Goal: Task Accomplishment & Management: Use online tool/utility

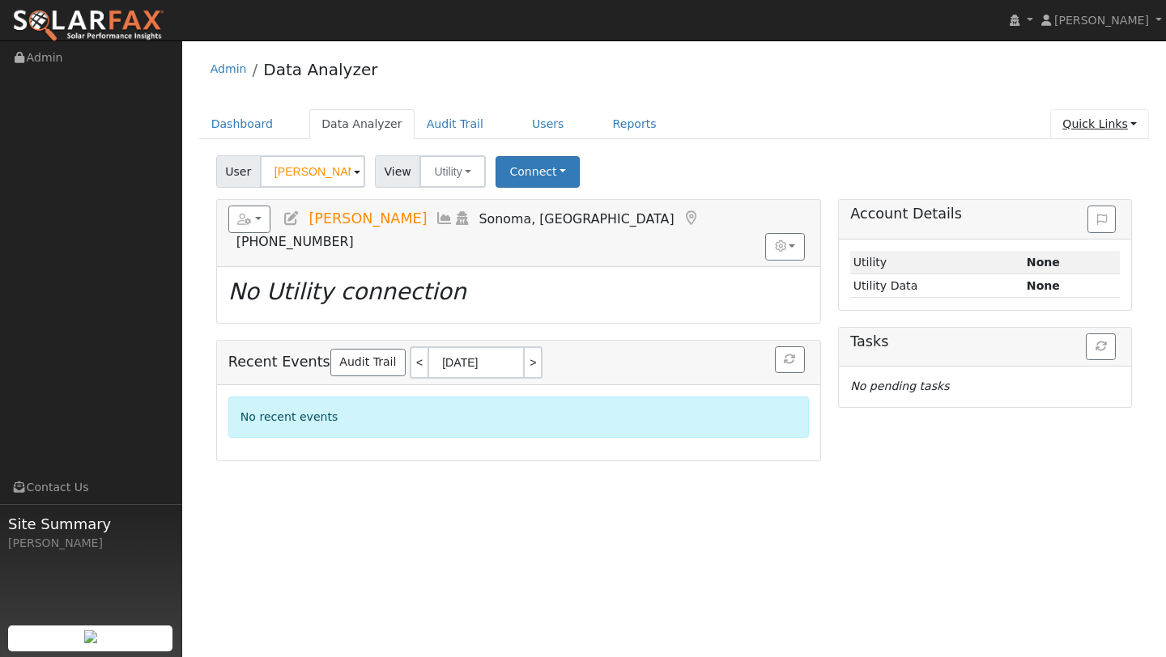
click at [1115, 118] on link "Quick Links" at bounding box center [1099, 124] width 99 height 30
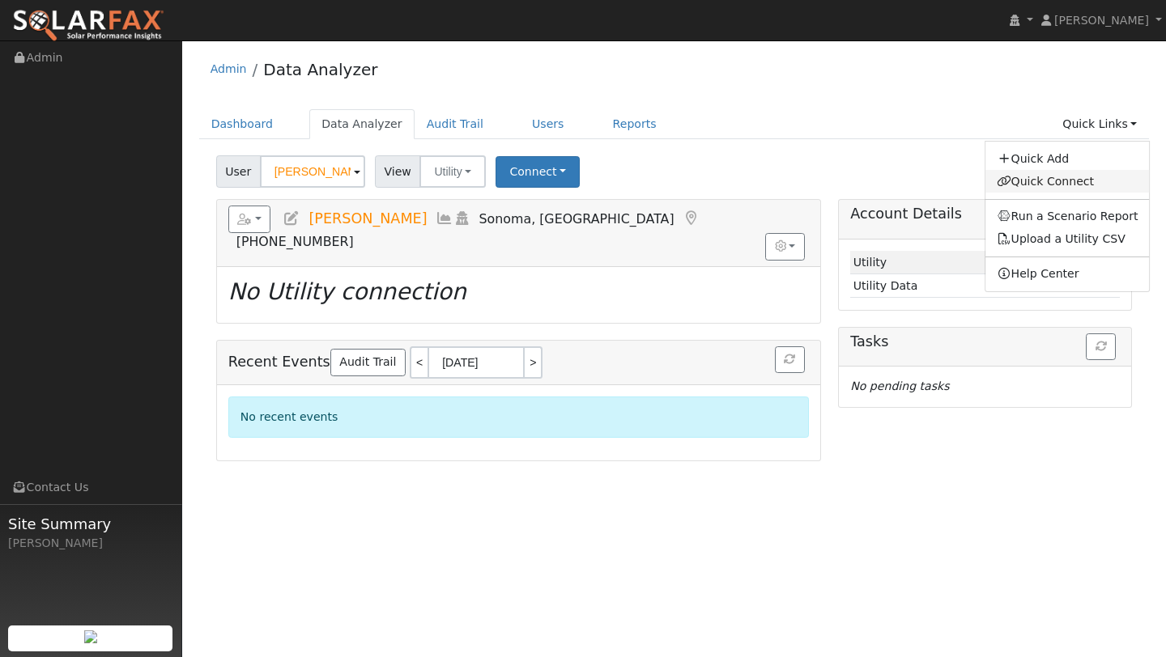
click at [1054, 175] on link "Quick Connect" at bounding box center [1067, 181] width 164 height 23
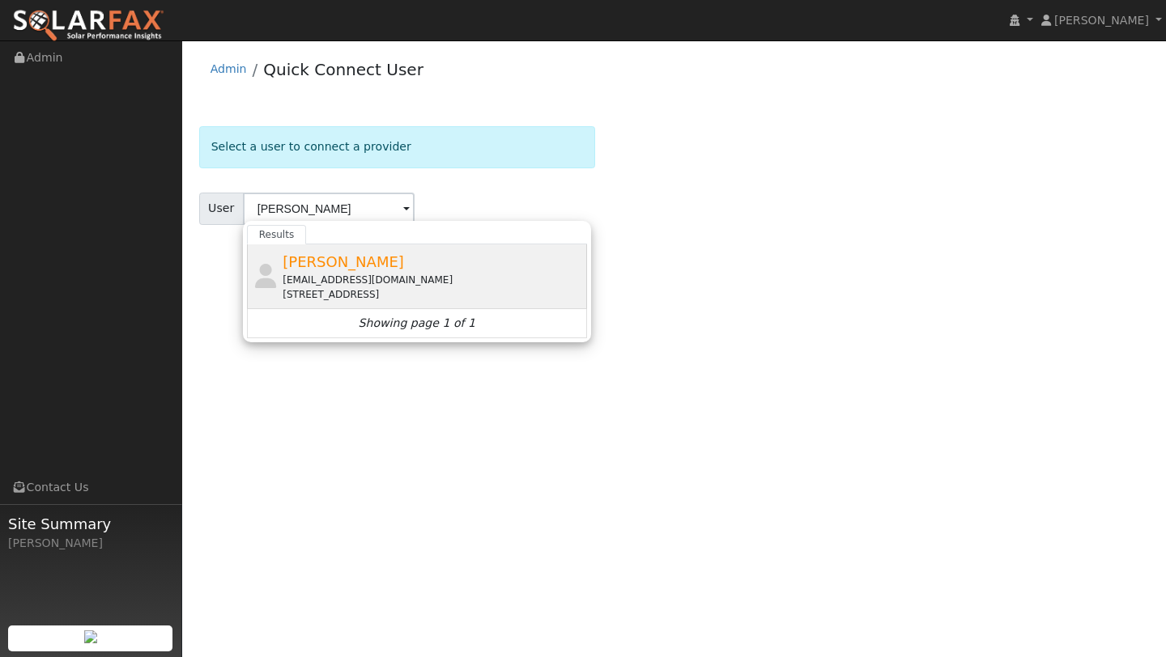
click at [332, 256] on span "[PERSON_NAME]" at bounding box center [343, 261] width 121 height 17
type input "[PERSON_NAME]"
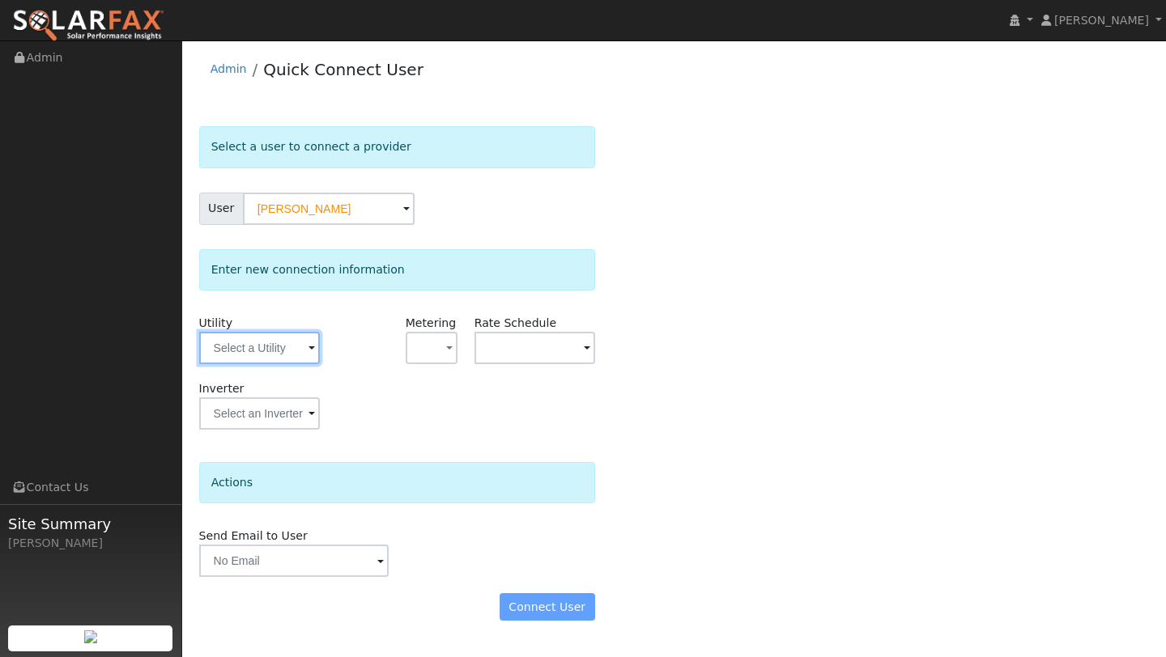
click at [287, 344] on input "text" at bounding box center [259, 348] width 121 height 32
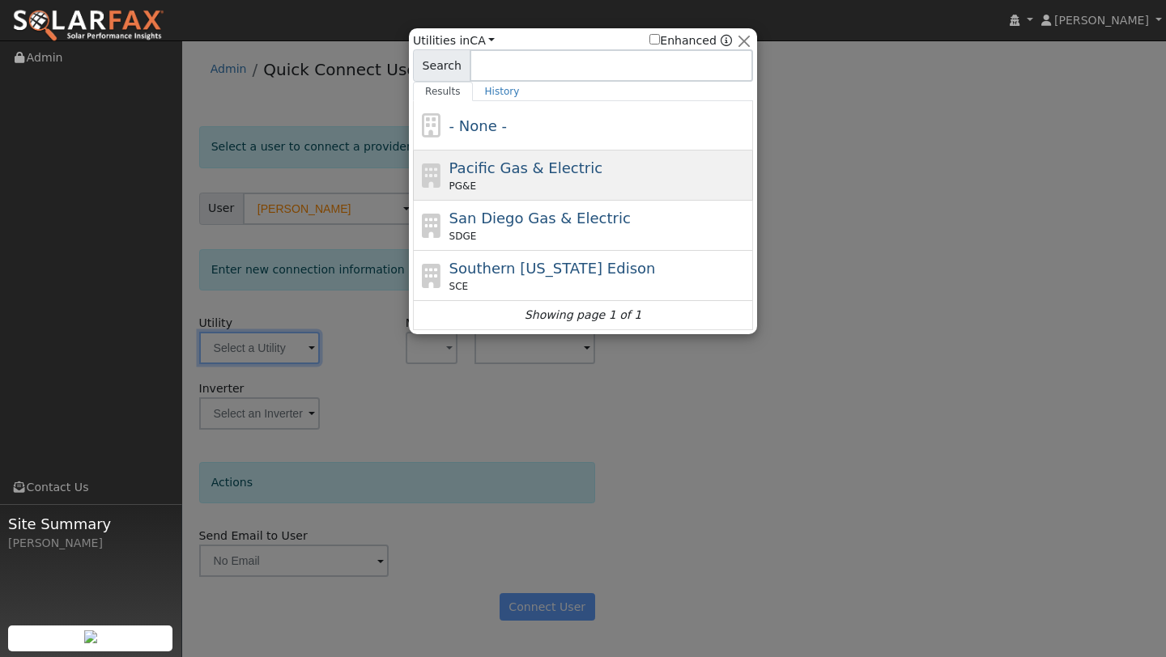
click at [512, 158] on div "Pacific Gas & Electric PG&E" at bounding box center [599, 175] width 300 height 36
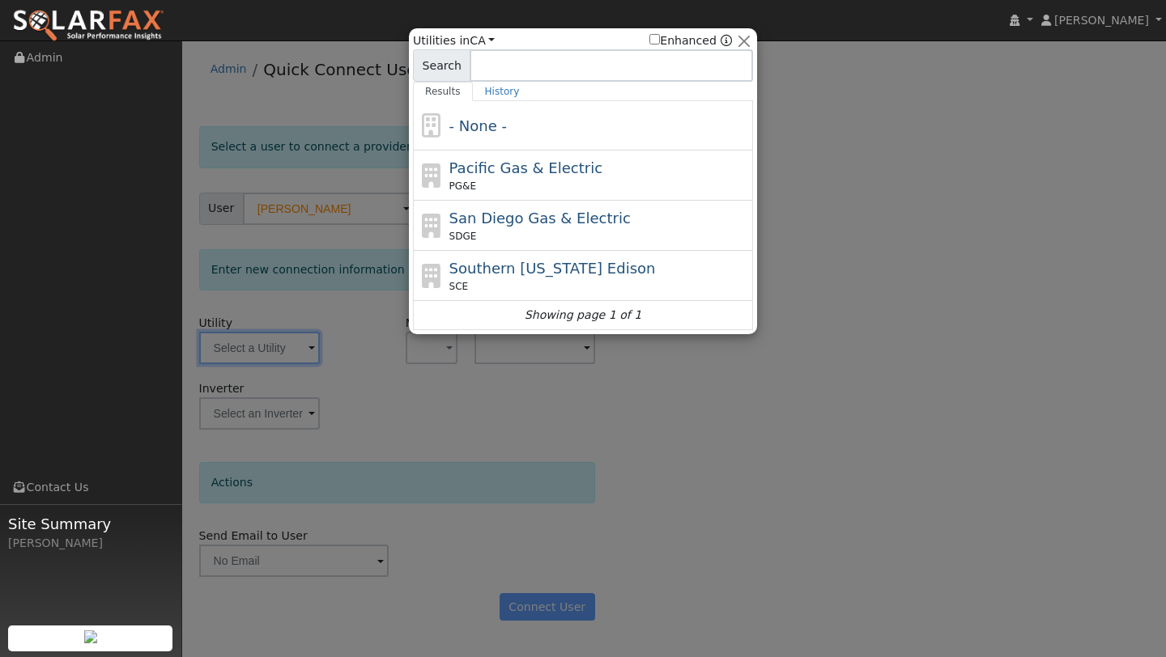
type input "PG&E"
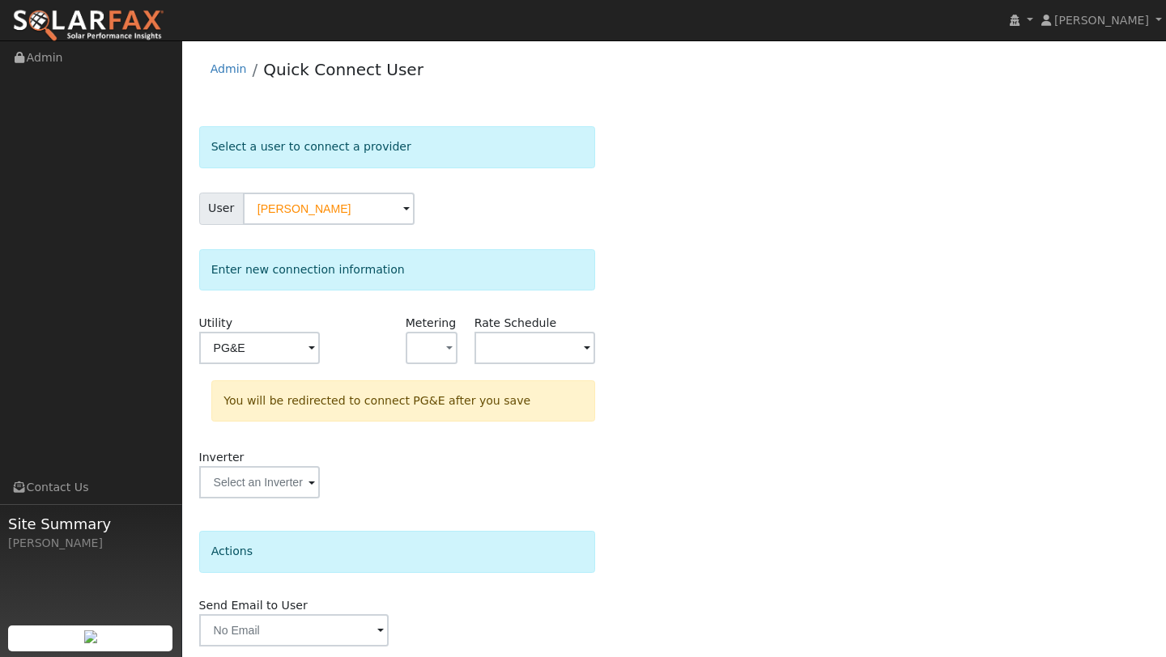
scroll to position [57, 0]
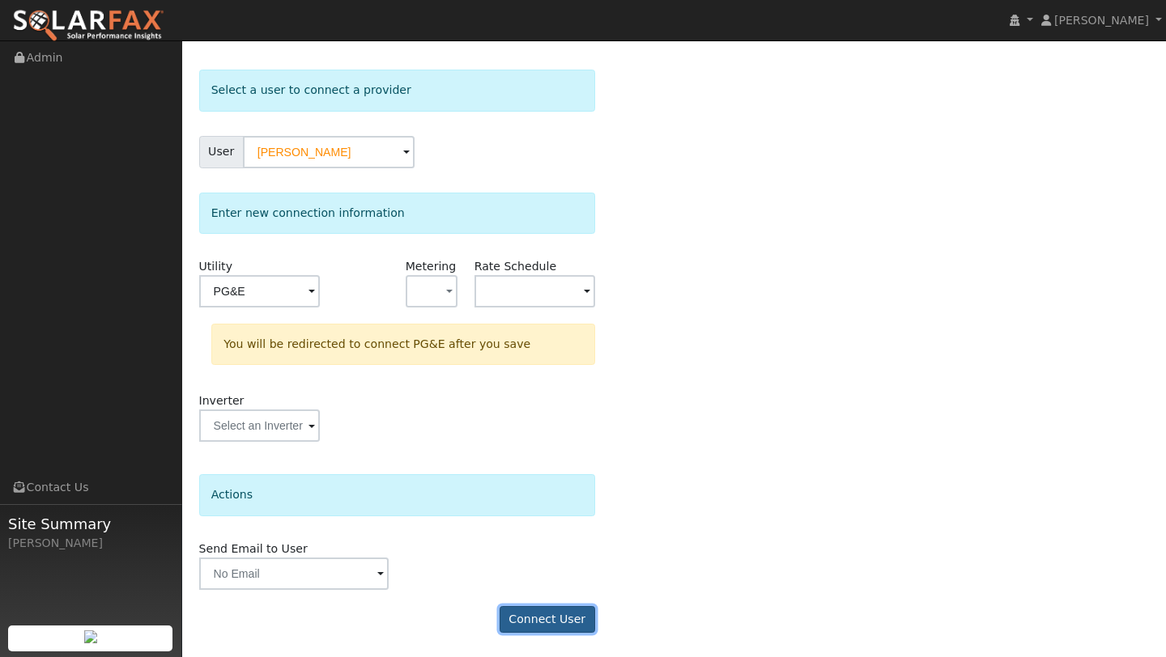
click at [549, 626] on button "Connect User" at bounding box center [548, 620] width 96 height 28
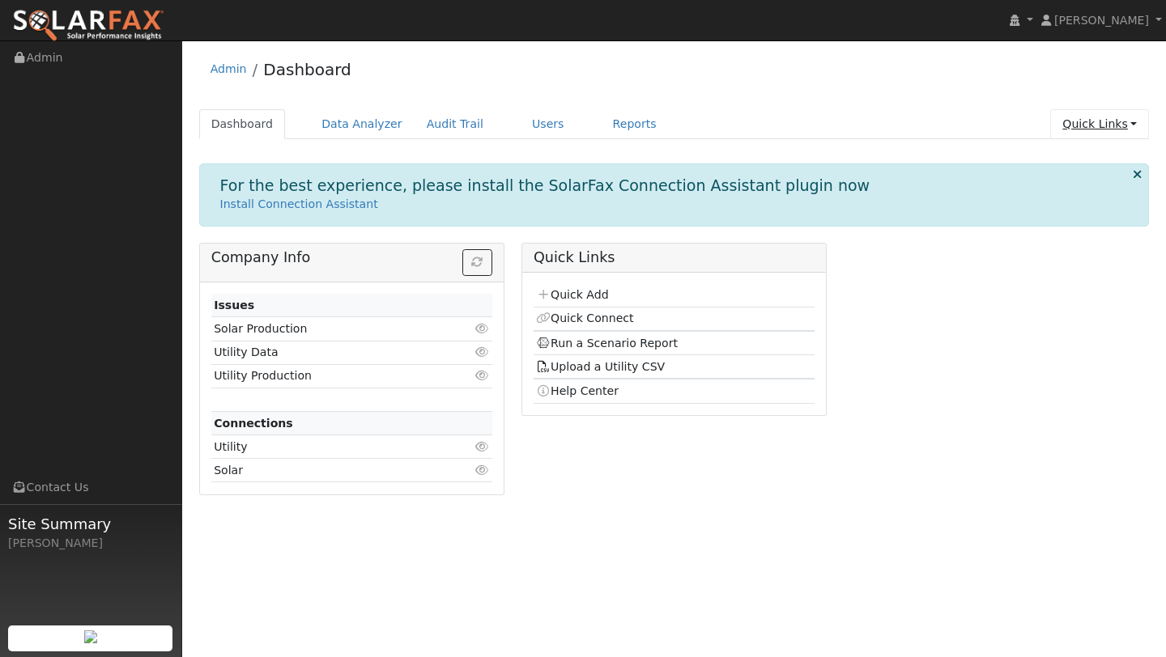
click at [1090, 113] on link "Quick Links" at bounding box center [1099, 124] width 99 height 30
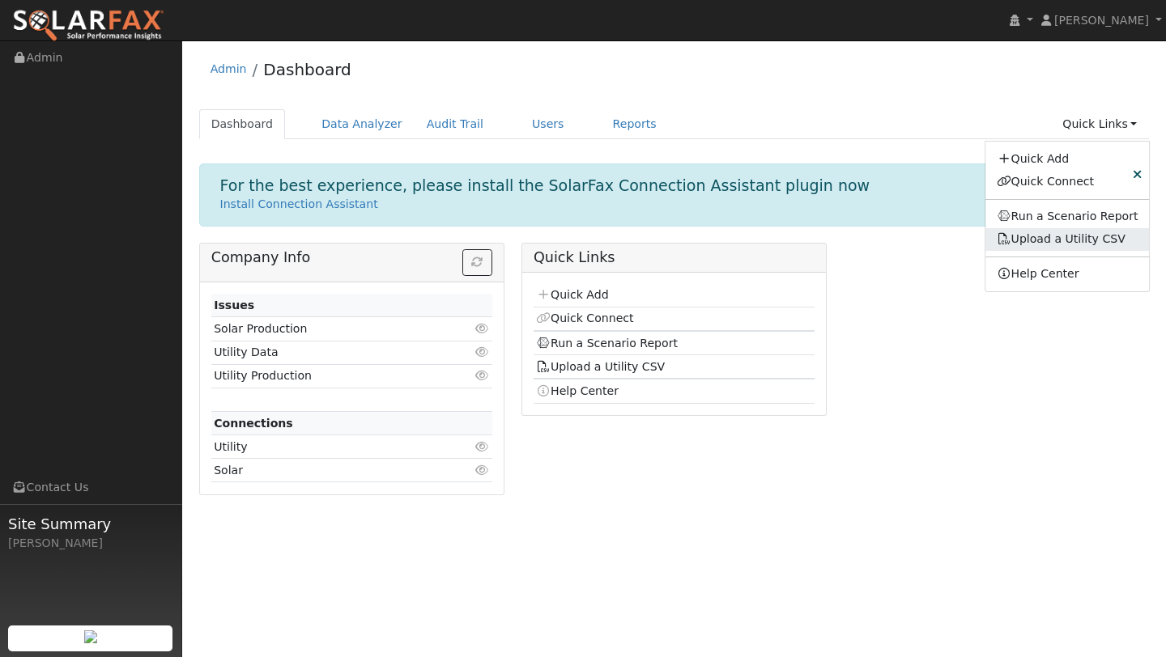
click at [1034, 238] on link "Upload a Utility CSV" at bounding box center [1061, 238] width 129 height 13
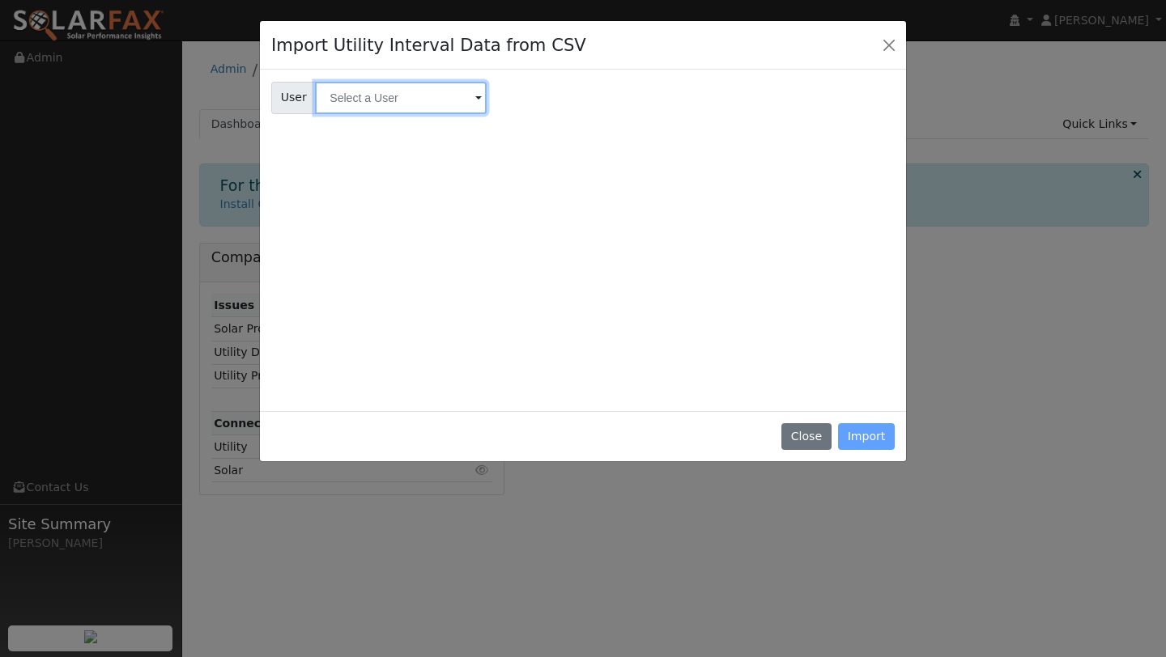
click at [330, 96] on input "text" at bounding box center [401, 98] width 172 height 32
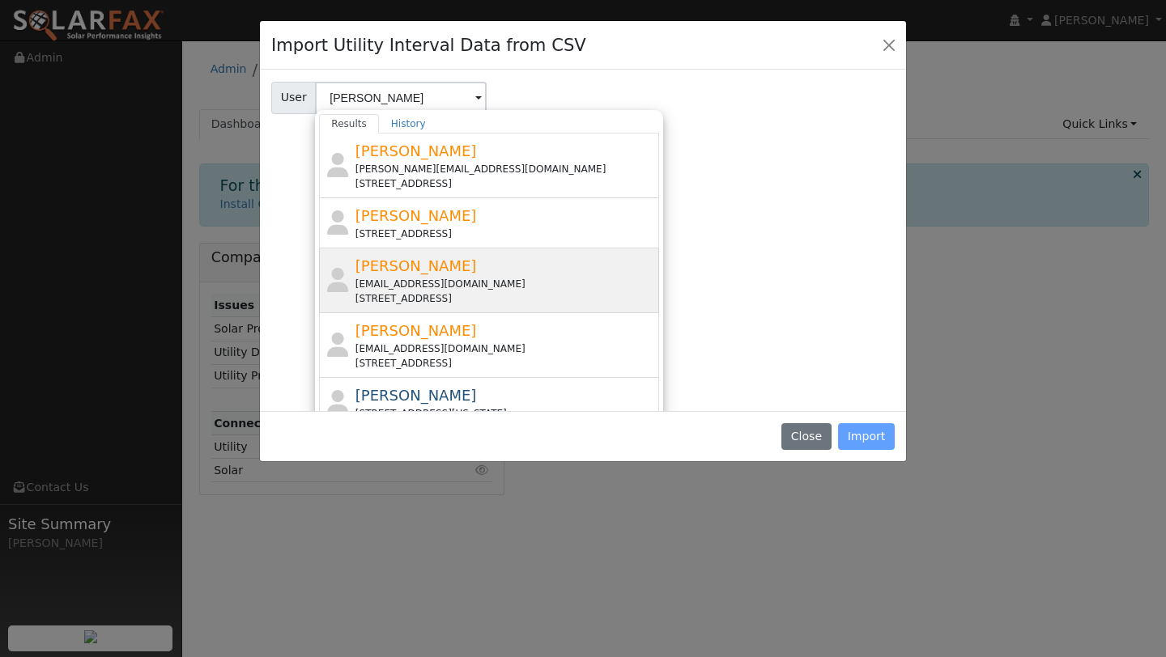
click at [381, 285] on div "[EMAIL_ADDRESS][DOMAIN_NAME]" at bounding box center [505, 284] width 300 height 15
type input "[PERSON_NAME]"
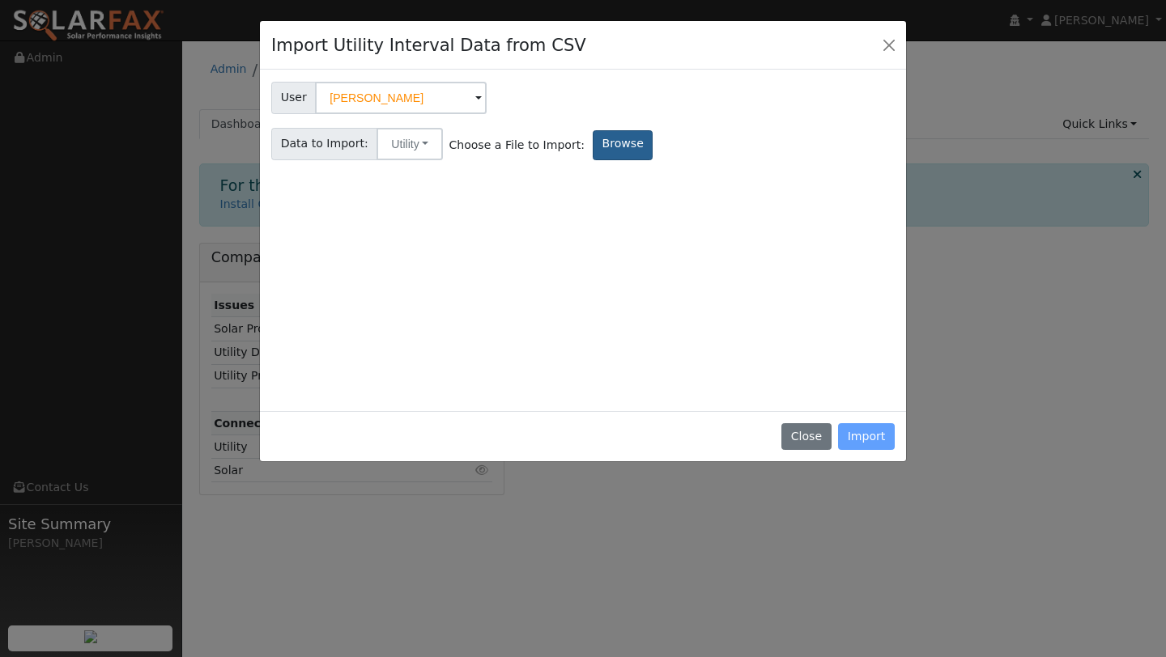
click at [595, 152] on label "Browse" at bounding box center [623, 145] width 60 height 30
click at [0, 0] on input "Browse" at bounding box center [0, 0] width 0 height 0
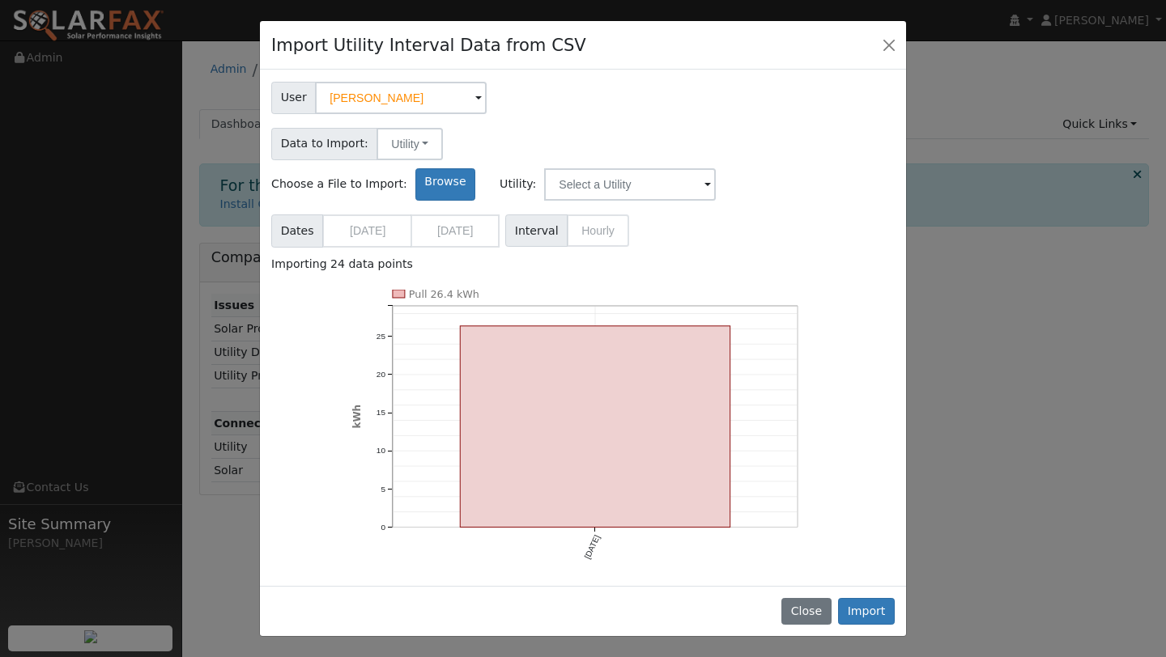
click at [387, 215] on span "Dates 10/08/2025 10/08/2025" at bounding box center [385, 231] width 228 height 33
click at [886, 45] on button "Close" at bounding box center [889, 44] width 23 height 23
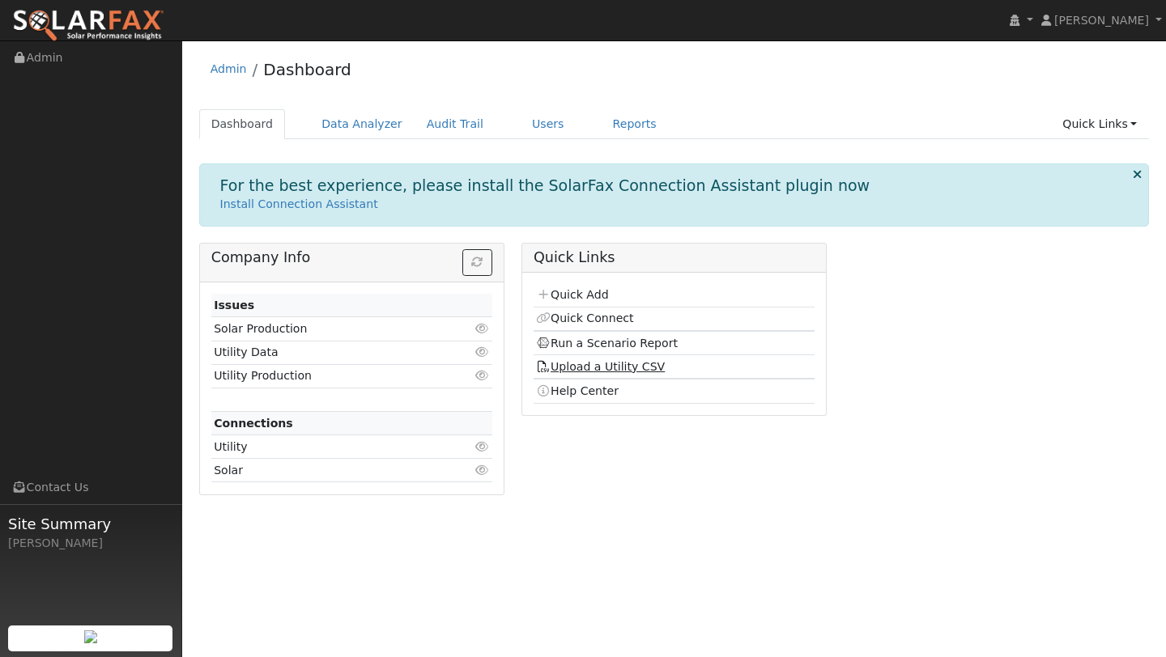
click at [629, 364] on link "Upload a Utility CSV" at bounding box center [600, 366] width 129 height 13
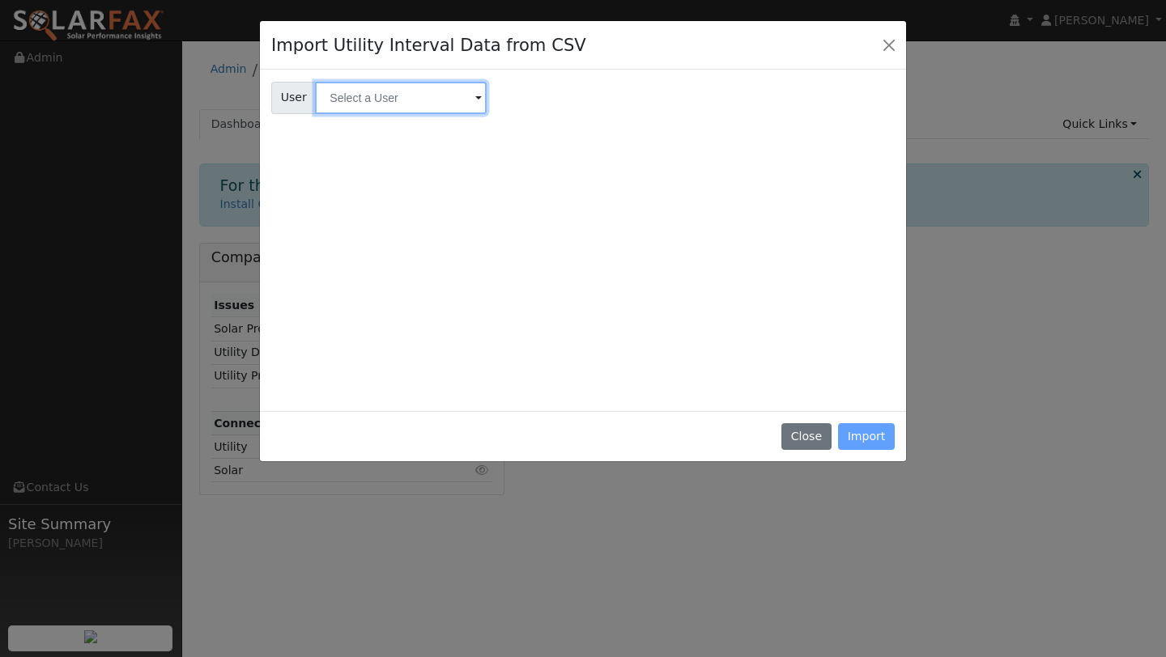
click at [368, 104] on input "text" at bounding box center [401, 98] width 172 height 32
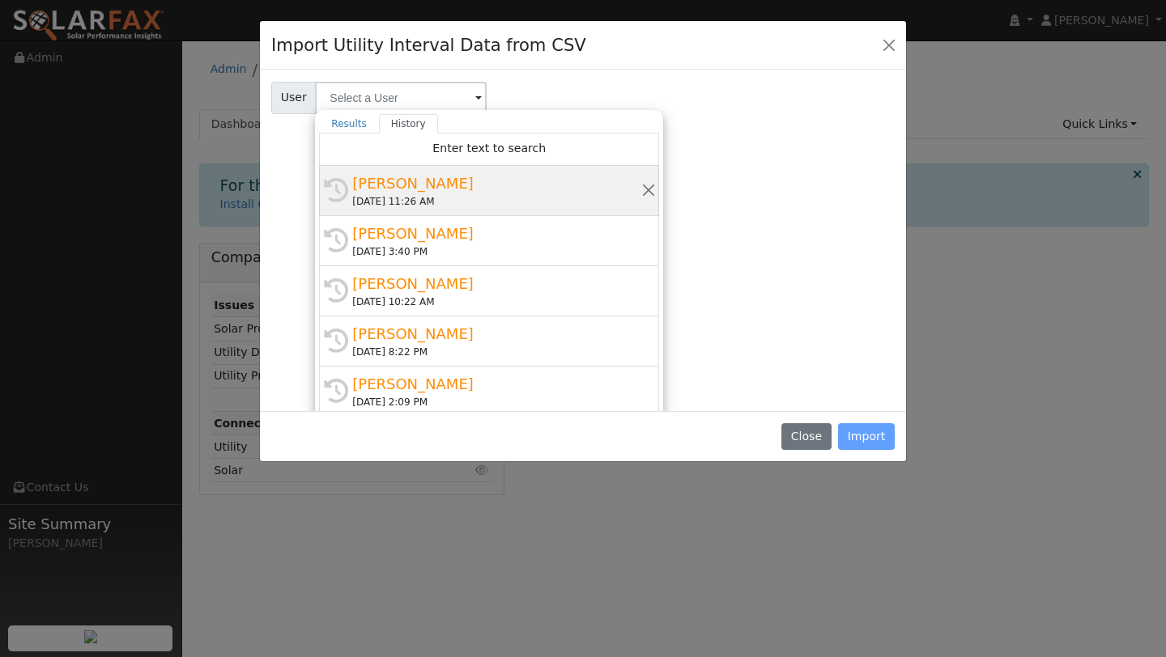
click at [365, 178] on div "[PERSON_NAME]" at bounding box center [496, 183] width 288 height 22
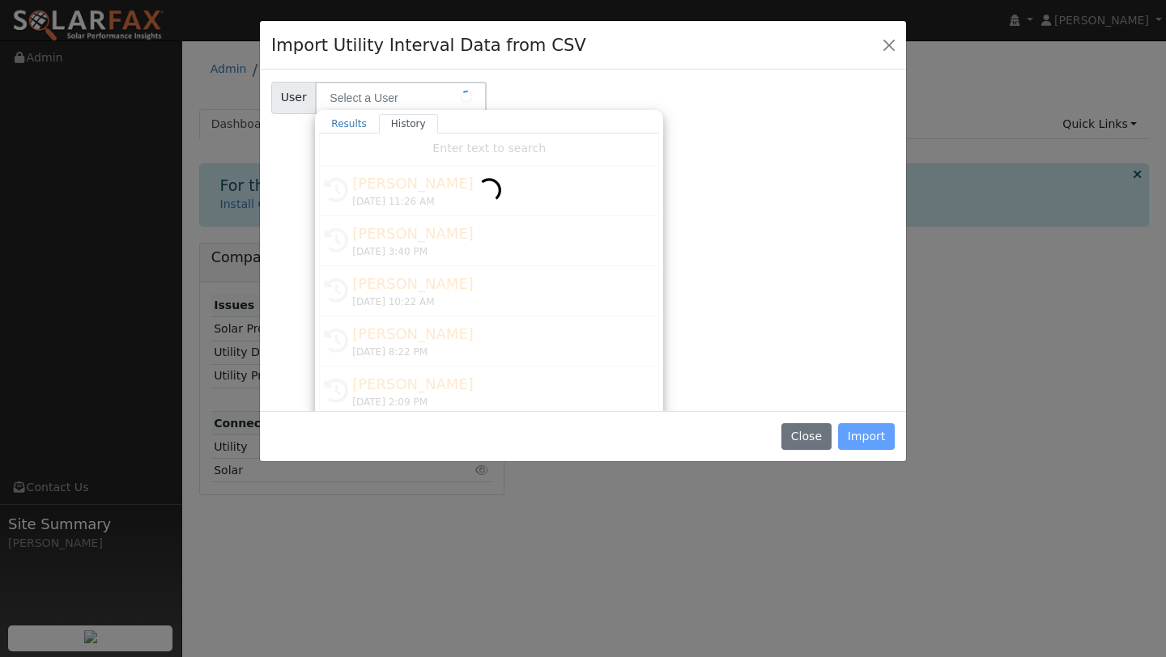
type input "[PERSON_NAME]"
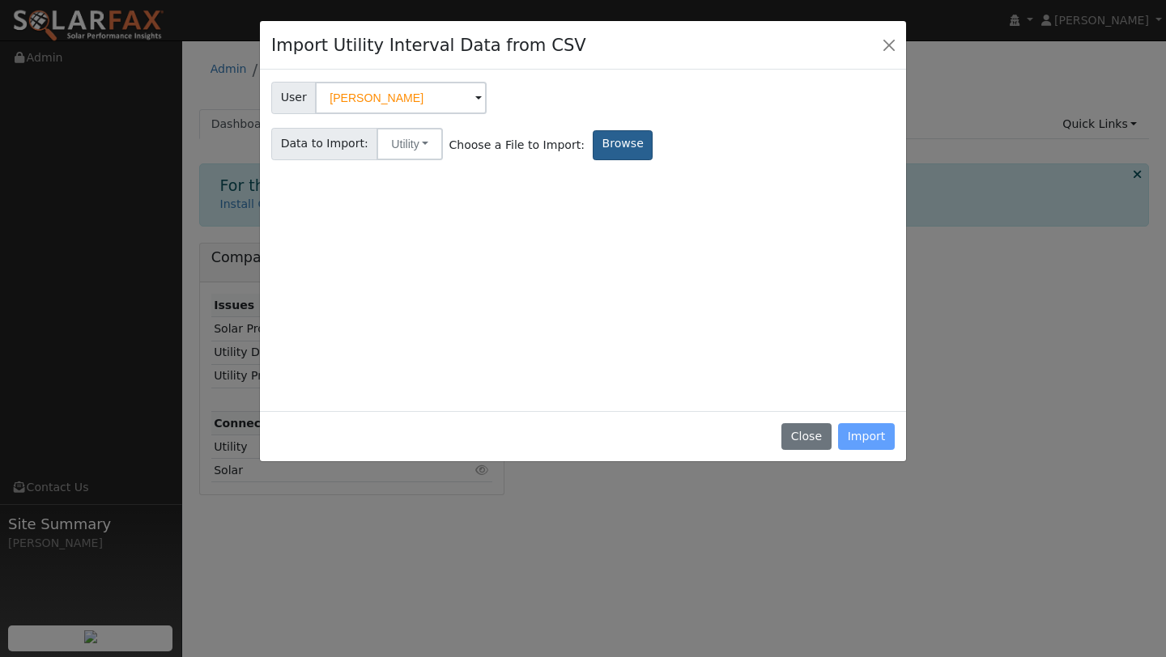
click at [601, 151] on label "Browse" at bounding box center [623, 145] width 60 height 30
click at [0, 0] on input "Browse" at bounding box center [0, 0] width 0 height 0
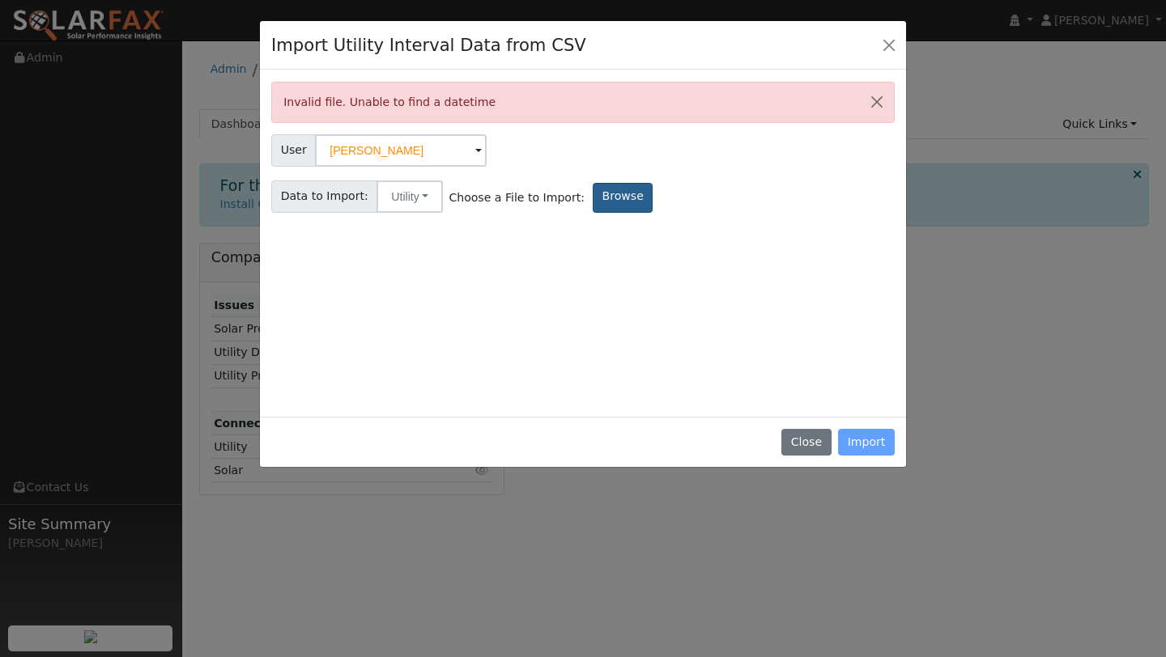
click at [596, 197] on label "Browse" at bounding box center [623, 198] width 60 height 30
click at [0, 0] on input "Browse" at bounding box center [0, 0] width 0 height 0
click at [593, 208] on label "Browse" at bounding box center [623, 198] width 60 height 30
click at [0, 0] on input "Browse" at bounding box center [0, 0] width 0 height 0
click at [620, 197] on label "Browse" at bounding box center [623, 198] width 60 height 30
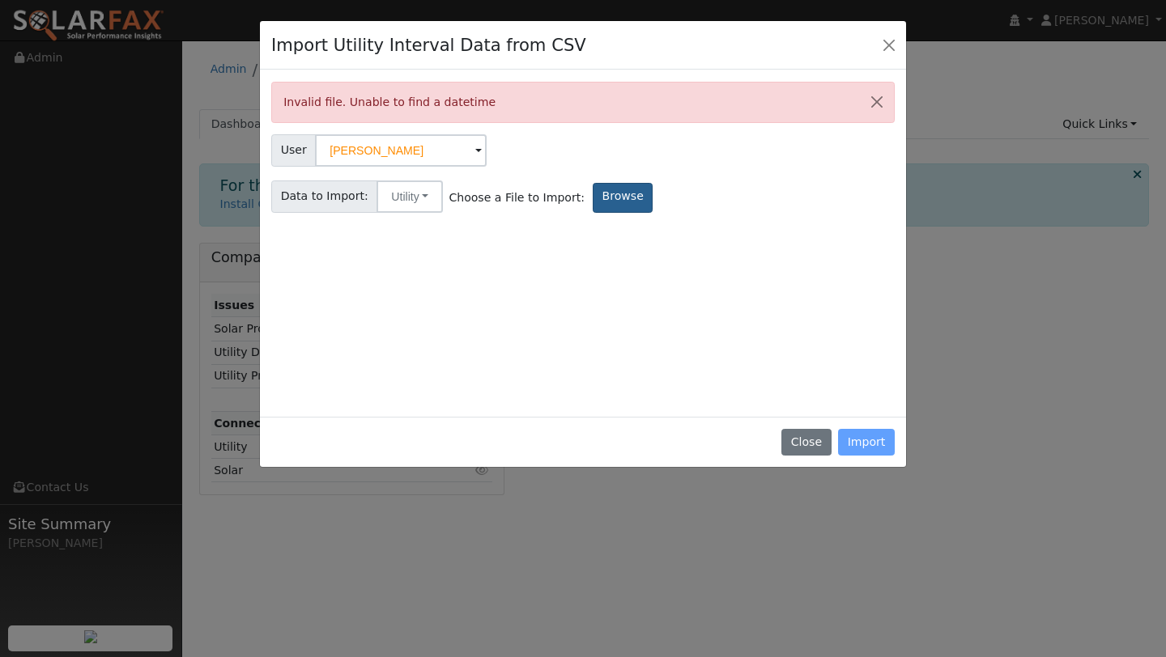
click at [0, 0] on input "Browse" at bounding box center [0, 0] width 0 height 0
click at [787, 434] on button "Close" at bounding box center [805, 443] width 49 height 28
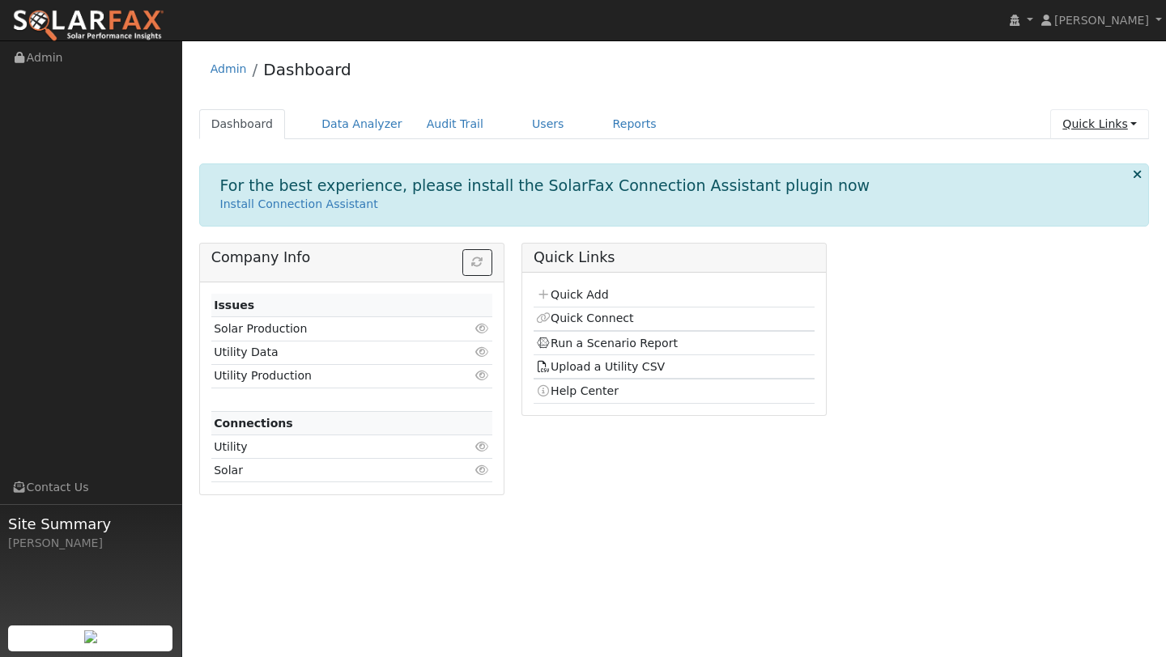
click at [1070, 118] on link "Quick Links" at bounding box center [1099, 124] width 99 height 30
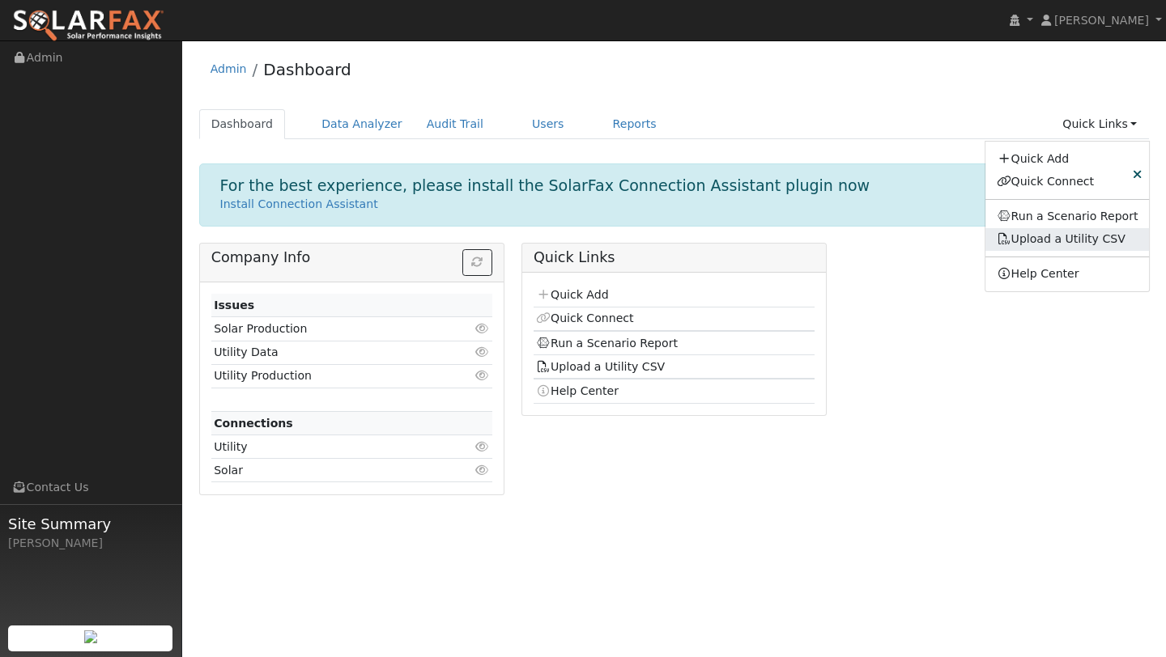
click at [1045, 232] on div "Upload a Utility CSV" at bounding box center [1067, 239] width 164 height 23
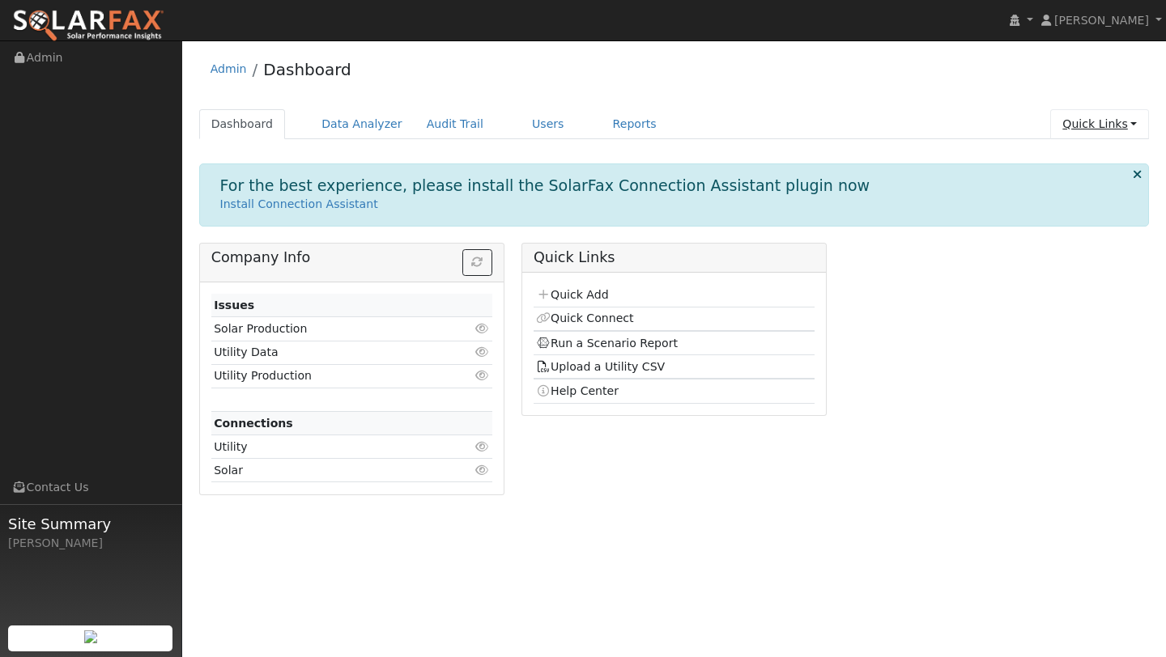
click at [1085, 122] on link "Quick Links" at bounding box center [1099, 124] width 99 height 30
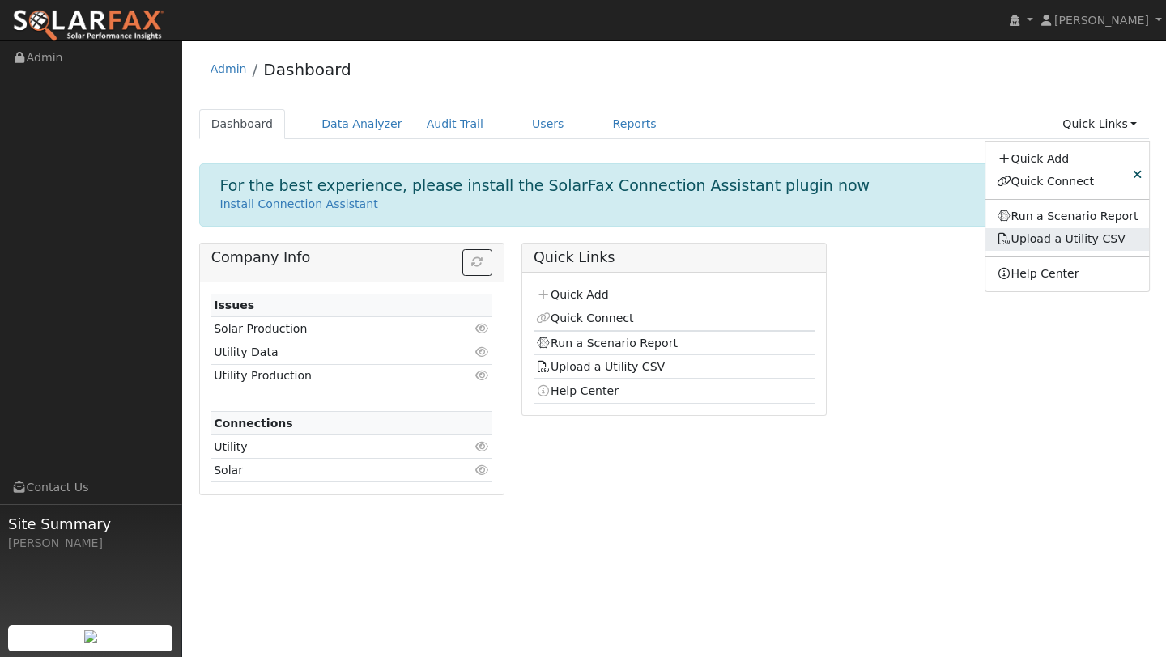
click at [1062, 232] on div "Upload a Utility CSV" at bounding box center [1067, 239] width 164 height 23
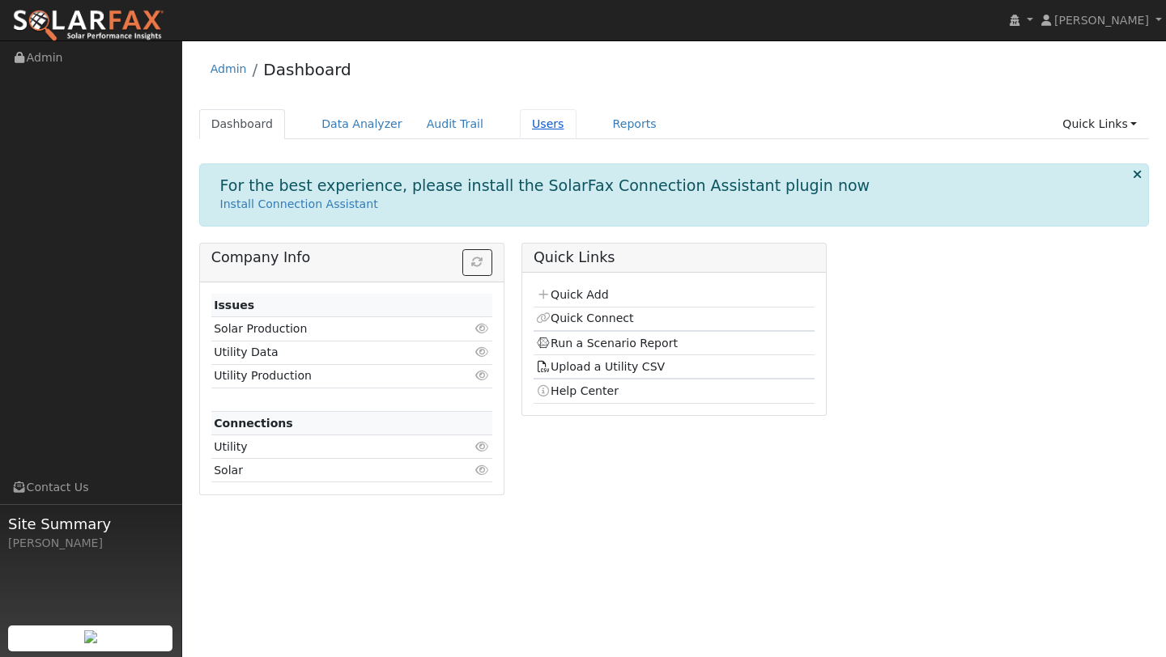
click at [529, 139] on link "Users" at bounding box center [548, 124] width 57 height 30
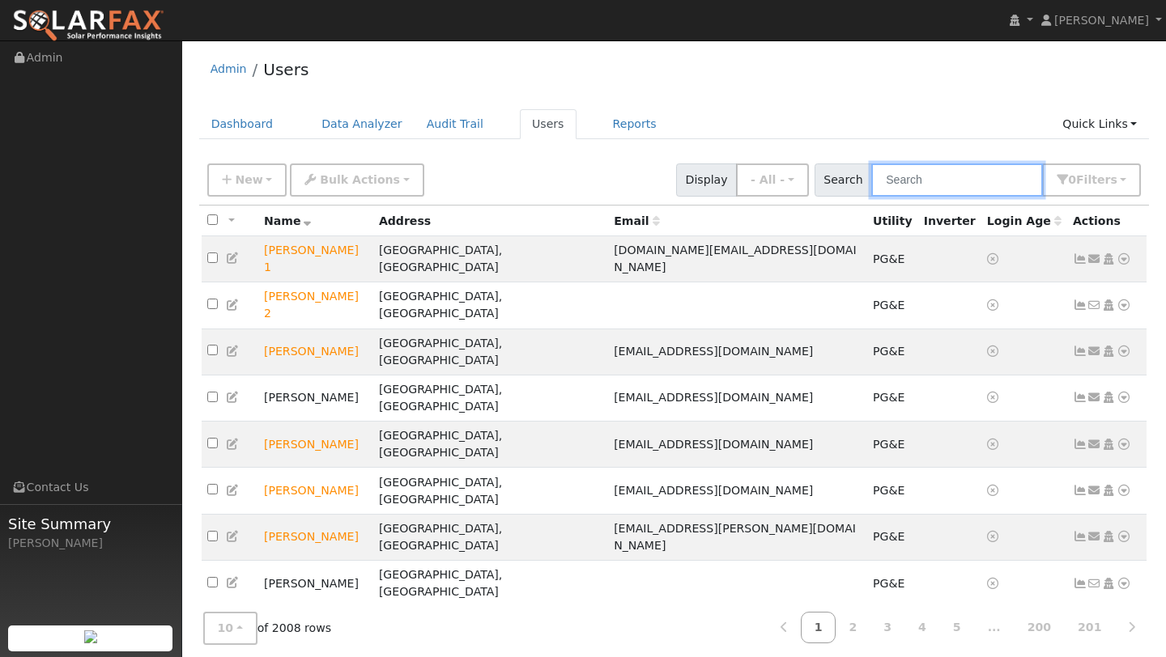
click at [903, 180] on input "text" at bounding box center [957, 180] width 172 height 33
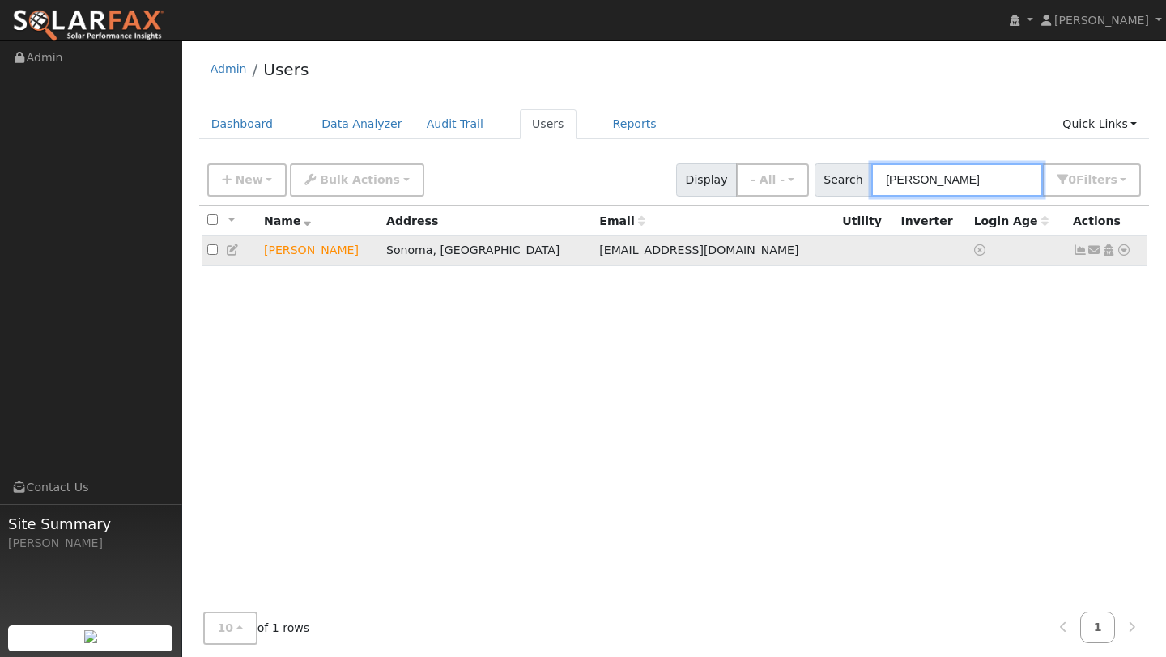
type input "duffy"
click at [1129, 253] on icon at bounding box center [1123, 249] width 15 height 11
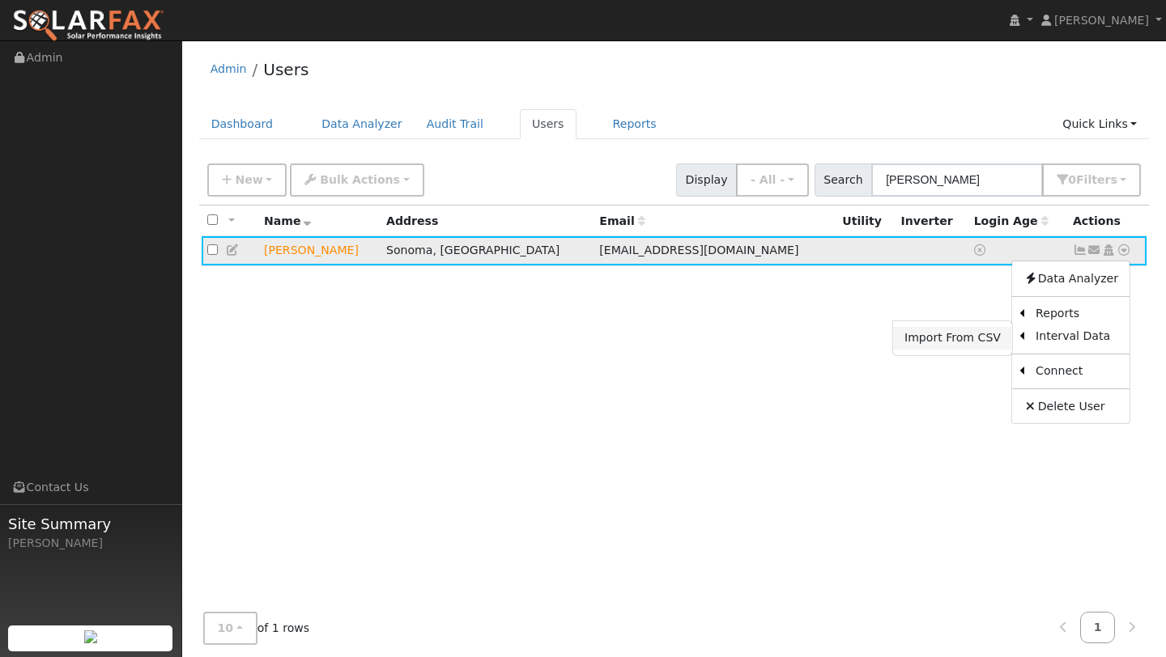
click at [962, 338] on link "Import From CSV" at bounding box center [952, 338] width 119 height 23
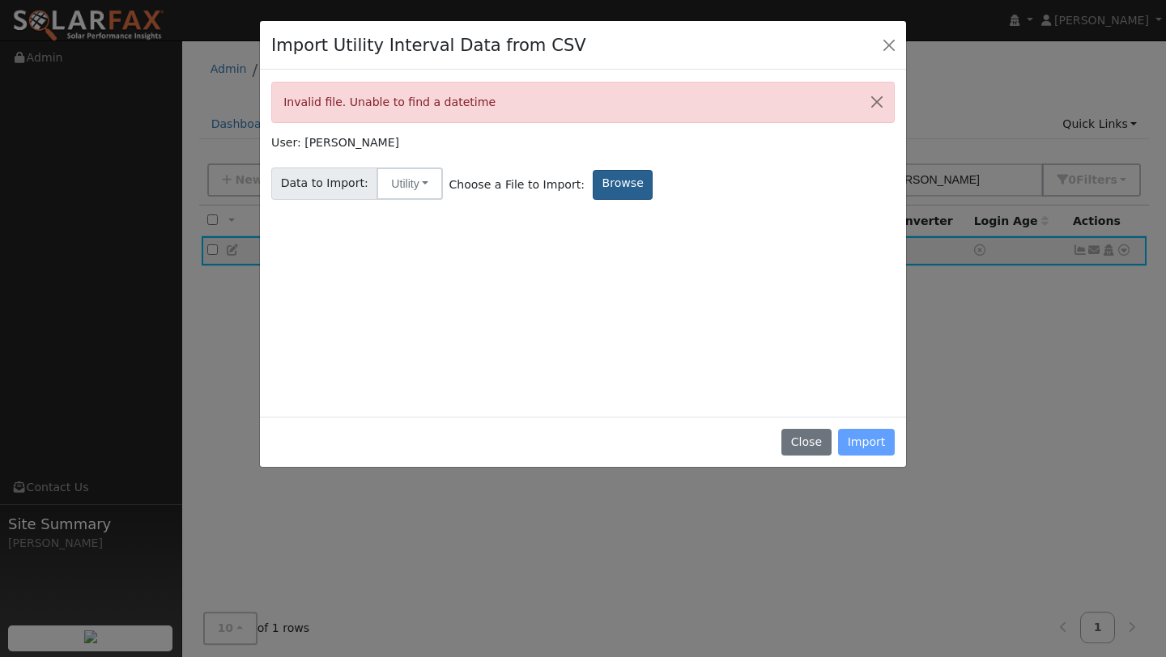
click at [623, 180] on label "Browse" at bounding box center [623, 185] width 60 height 30
click at [0, 0] on input "Browse" at bounding box center [0, 0] width 0 height 0
click at [593, 181] on label "Browse" at bounding box center [623, 185] width 60 height 30
click at [0, 0] on input "Browse" at bounding box center [0, 0] width 0 height 0
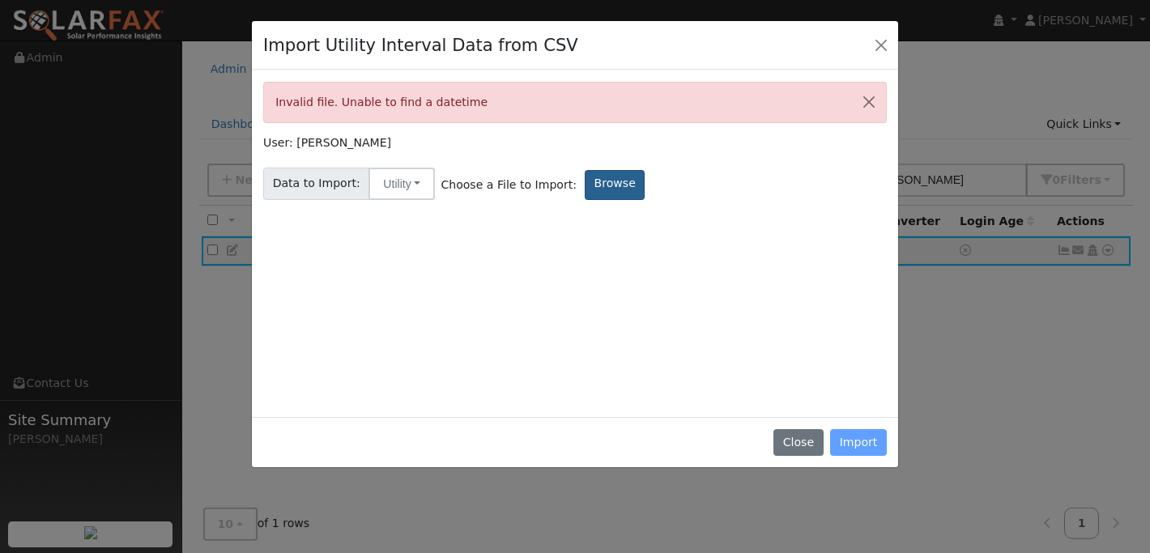
click at [594, 193] on label "Browse" at bounding box center [615, 185] width 60 height 30
click at [0, 0] on input "Browse" at bounding box center [0, 0] width 0 height 0
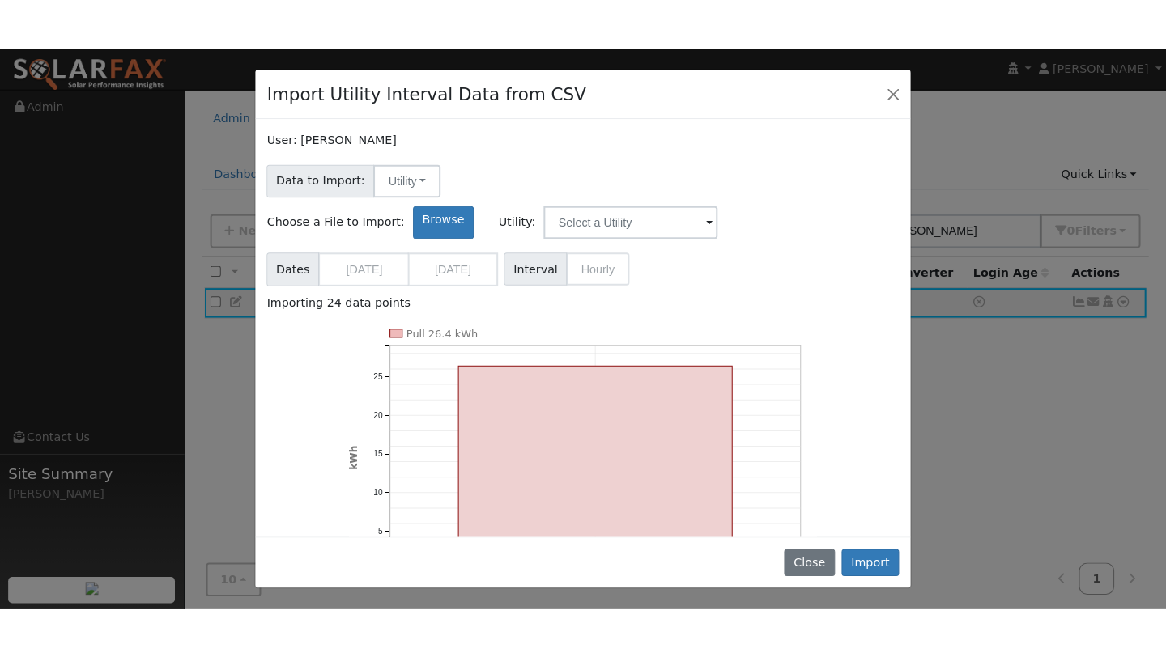
scroll to position [105, 0]
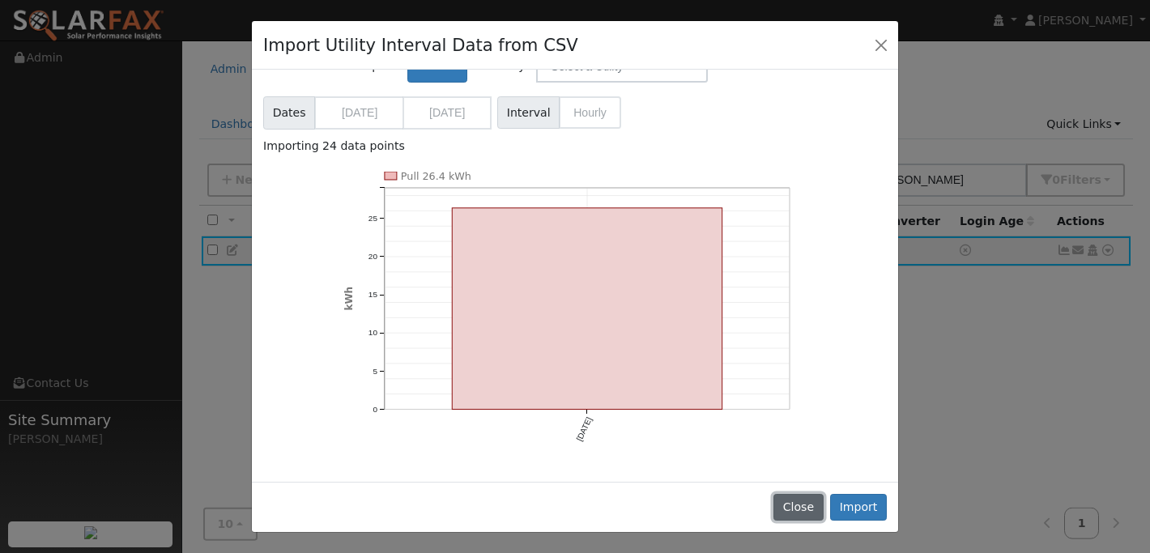
click at [800, 512] on button "Close" at bounding box center [797, 508] width 49 height 28
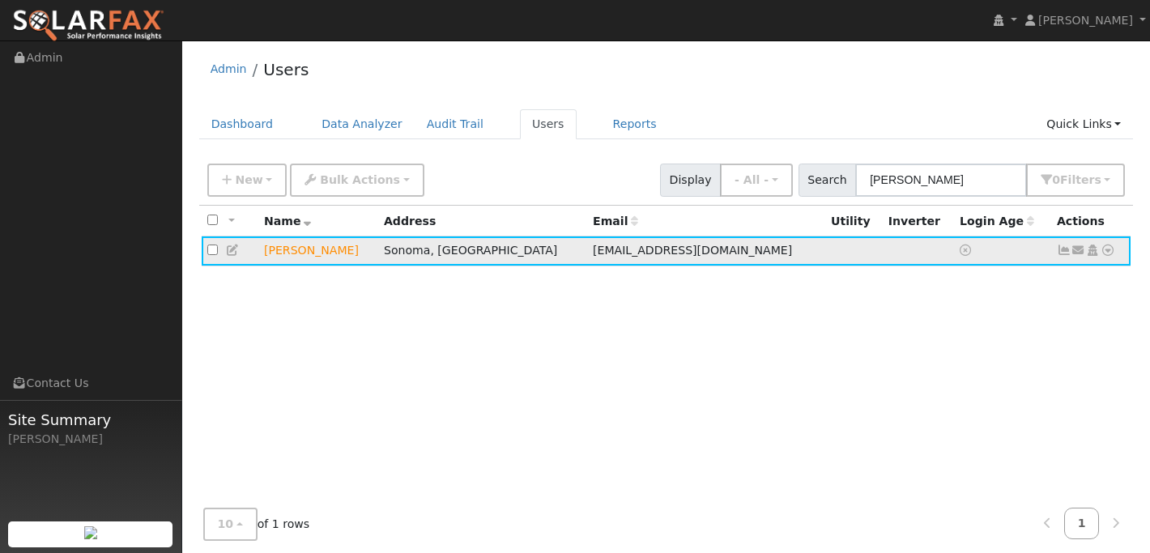
click at [1106, 249] on icon at bounding box center [1107, 249] width 15 height 11
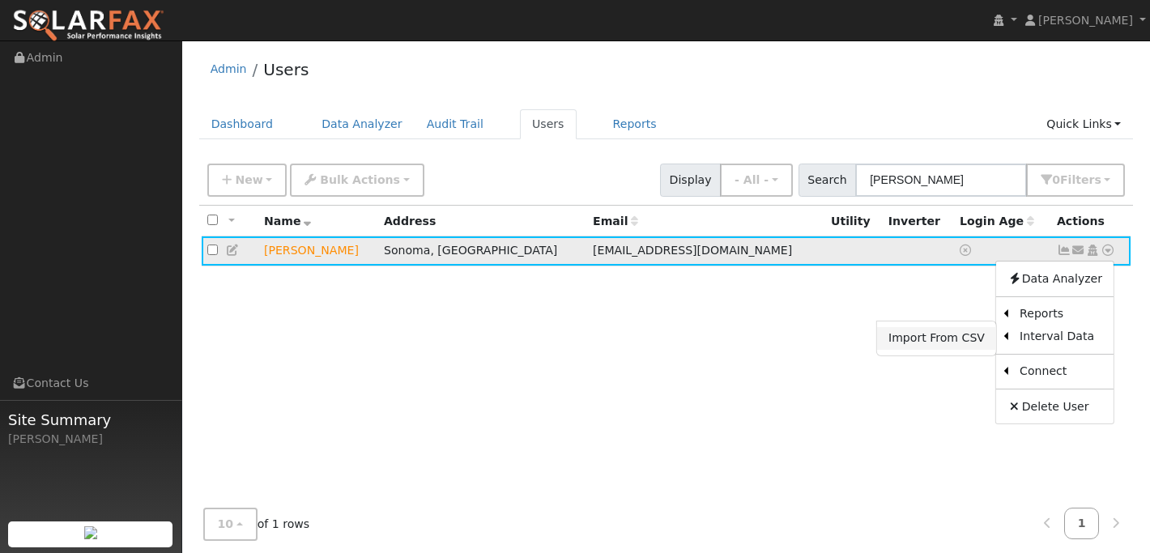
click at [983, 339] on link "Import From CSV" at bounding box center [936, 338] width 119 height 23
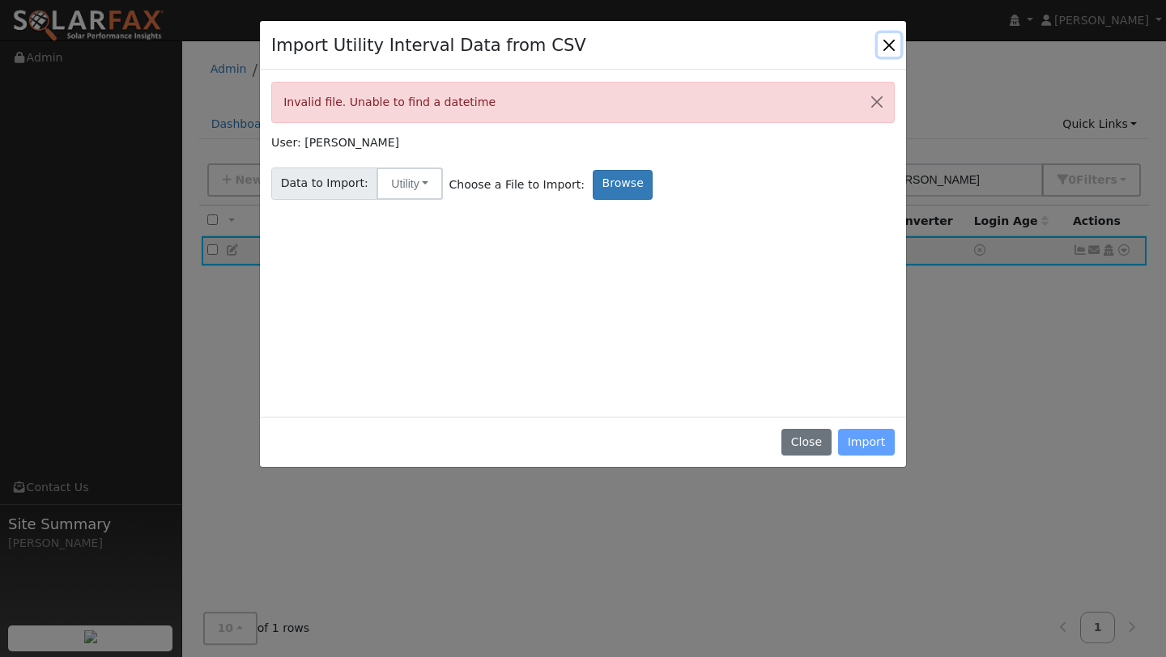
click at [895, 50] on button "Close" at bounding box center [889, 44] width 23 height 23
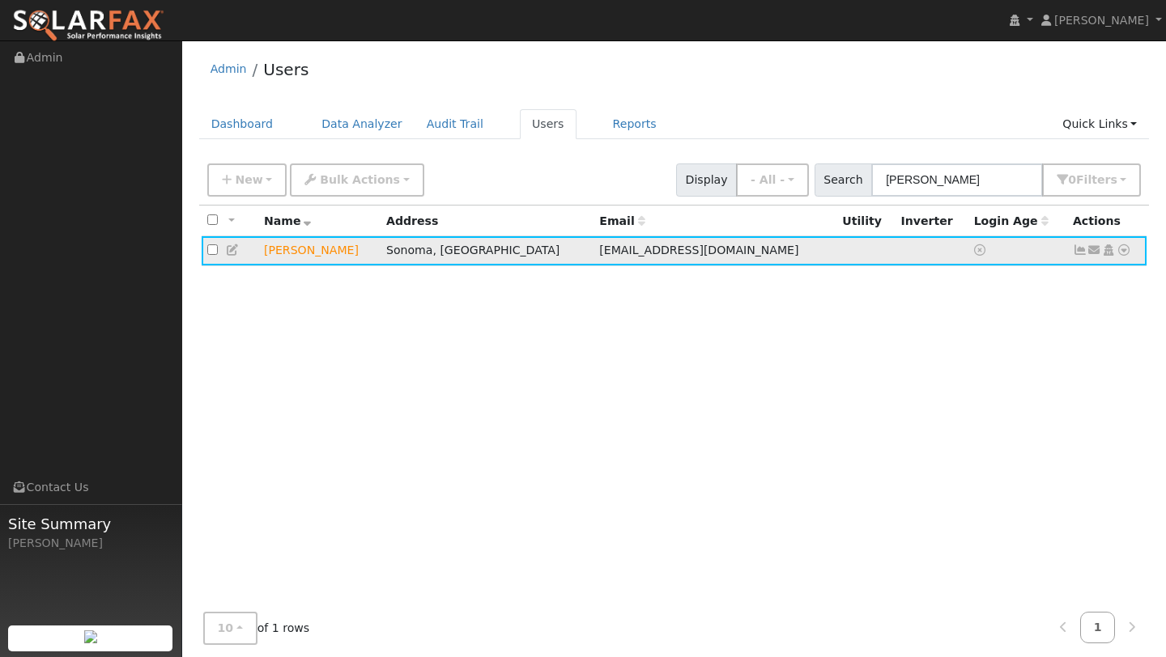
click at [1124, 253] on icon at bounding box center [1123, 249] width 15 height 11
click at [1055, 287] on link "Data Analyzer" at bounding box center [1070, 278] width 117 height 23
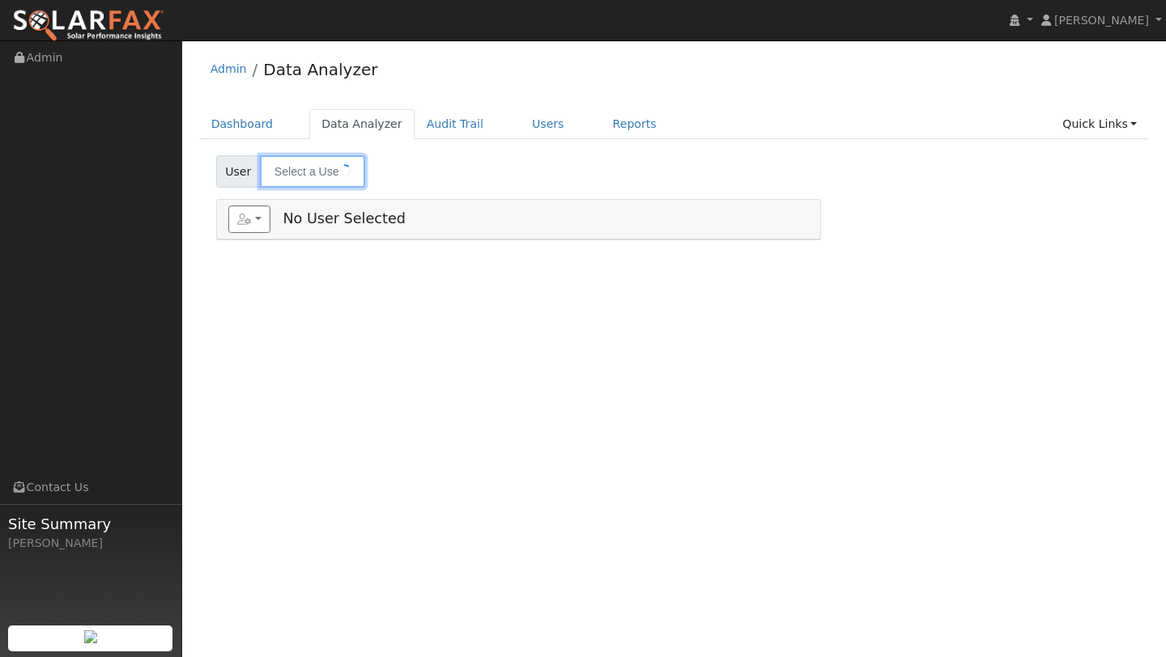
type input "[PERSON_NAME]"
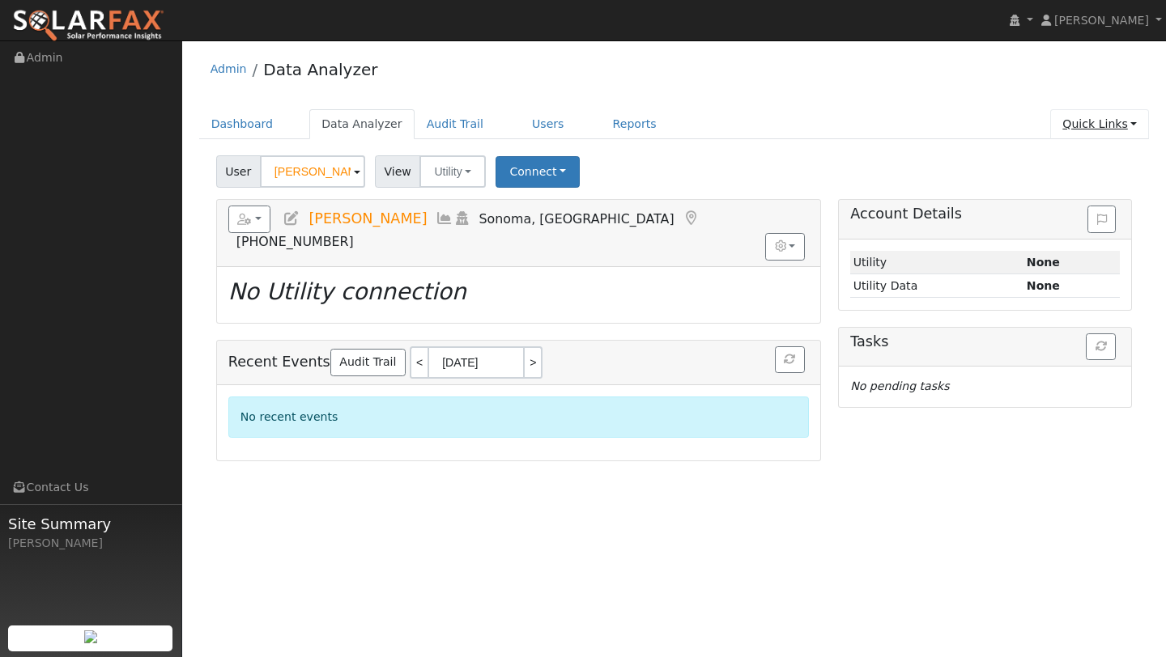
click at [1101, 134] on link "Quick Links" at bounding box center [1099, 124] width 99 height 30
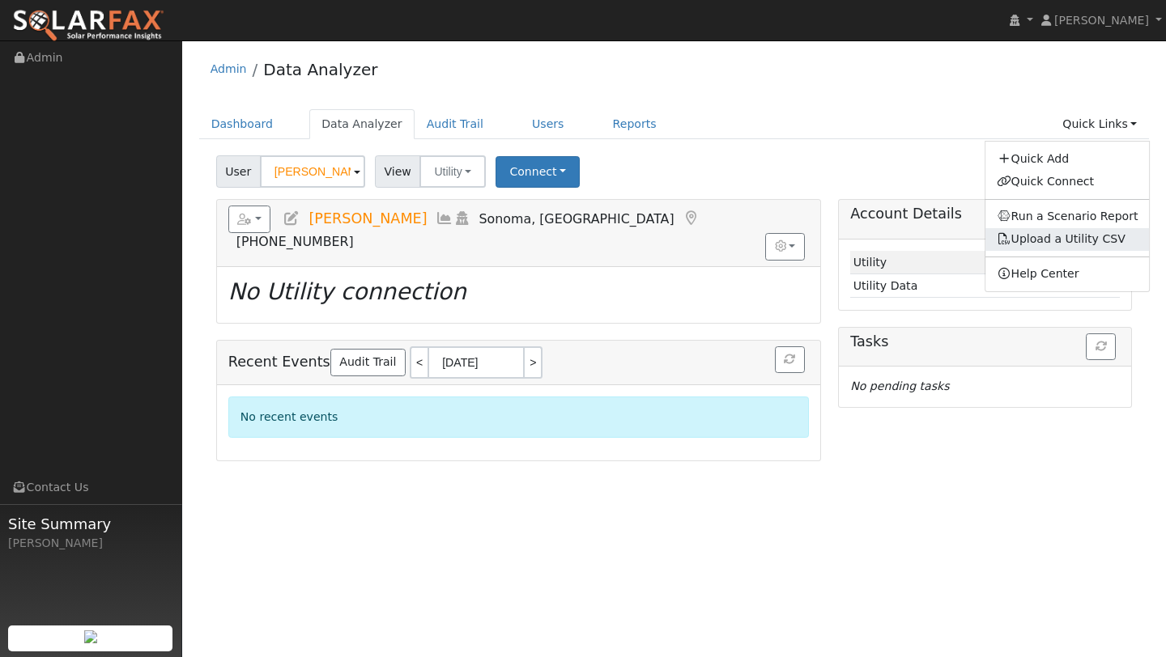
click at [1124, 236] on link "Upload a Utility CSV" at bounding box center [1061, 238] width 129 height 13
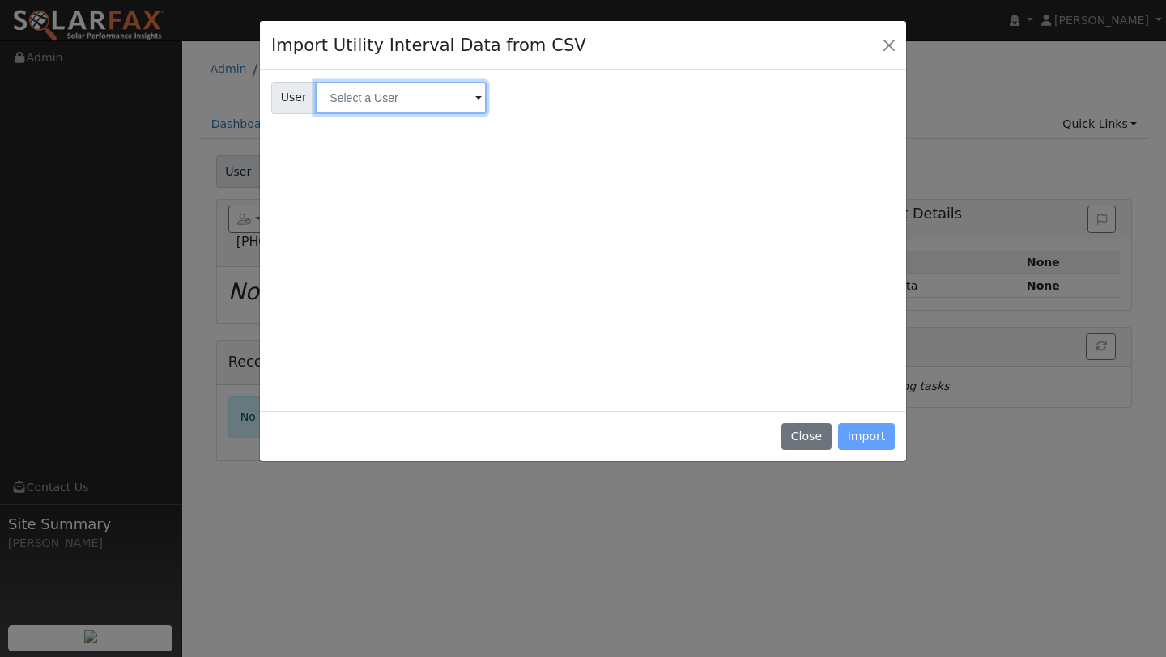
click at [326, 84] on input "text" at bounding box center [401, 98] width 172 height 32
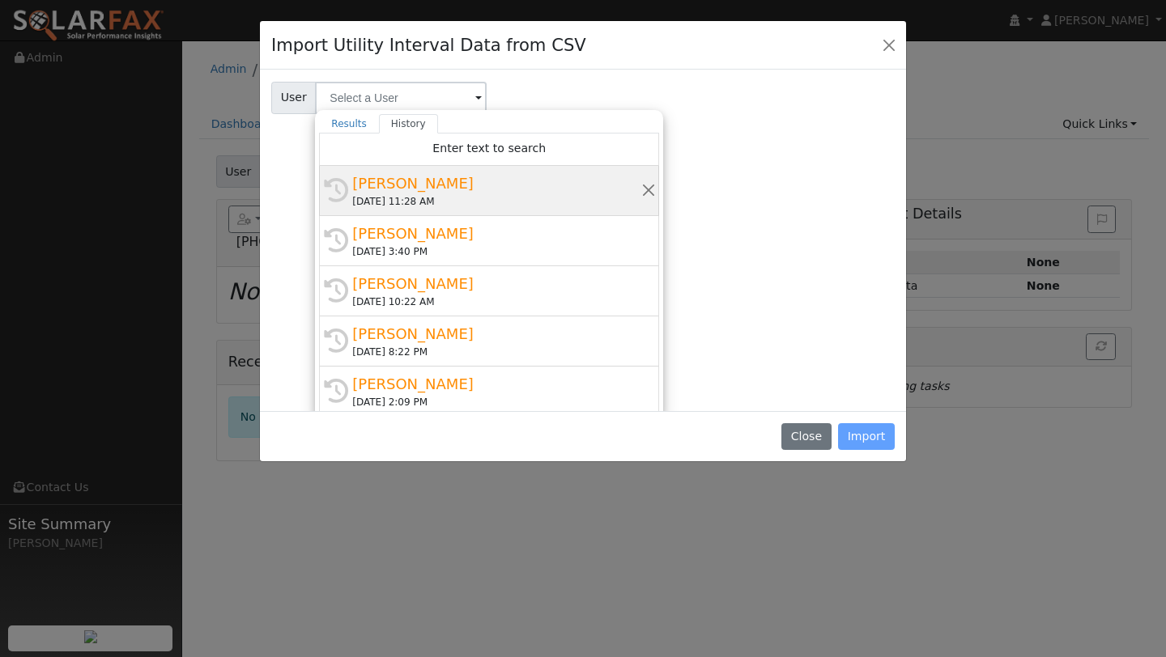
click at [379, 168] on div "History [PERSON_NAME] [DATE] 11:28 AM" at bounding box center [489, 191] width 340 height 50
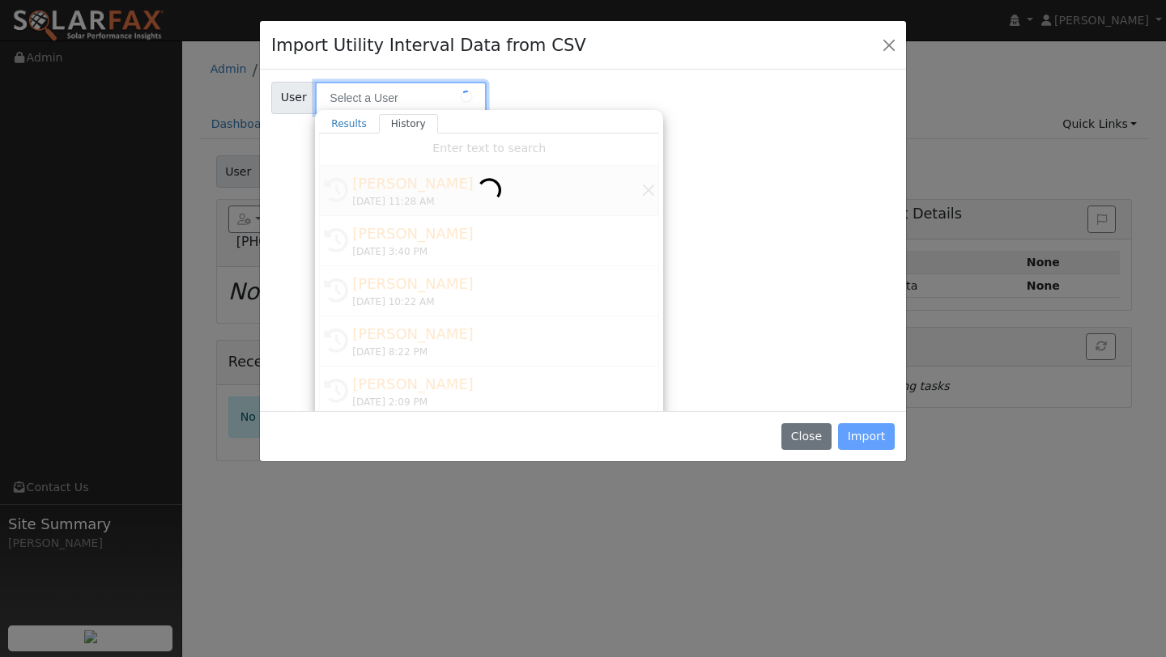
type input "[PERSON_NAME]"
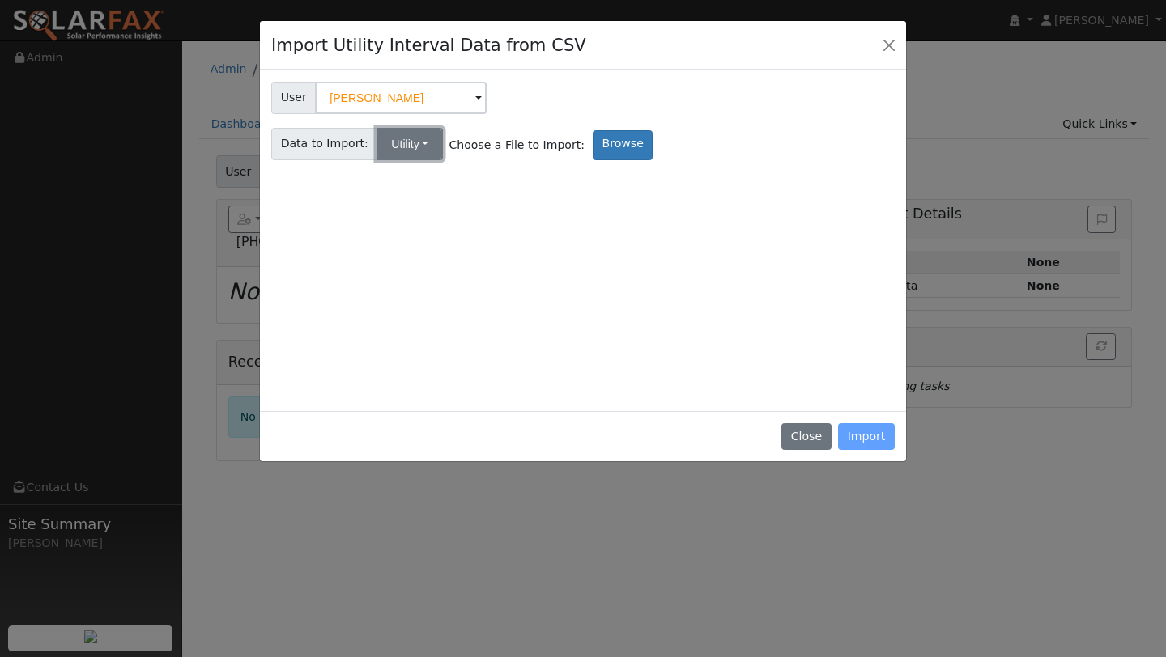
click at [410, 152] on button "Utility" at bounding box center [409, 144] width 66 height 32
click at [410, 151] on button "Utility" at bounding box center [409, 144] width 66 height 32
click at [593, 152] on label "Browse" at bounding box center [623, 145] width 60 height 30
click at [0, 0] on input "Browse" at bounding box center [0, 0] width 0 height 0
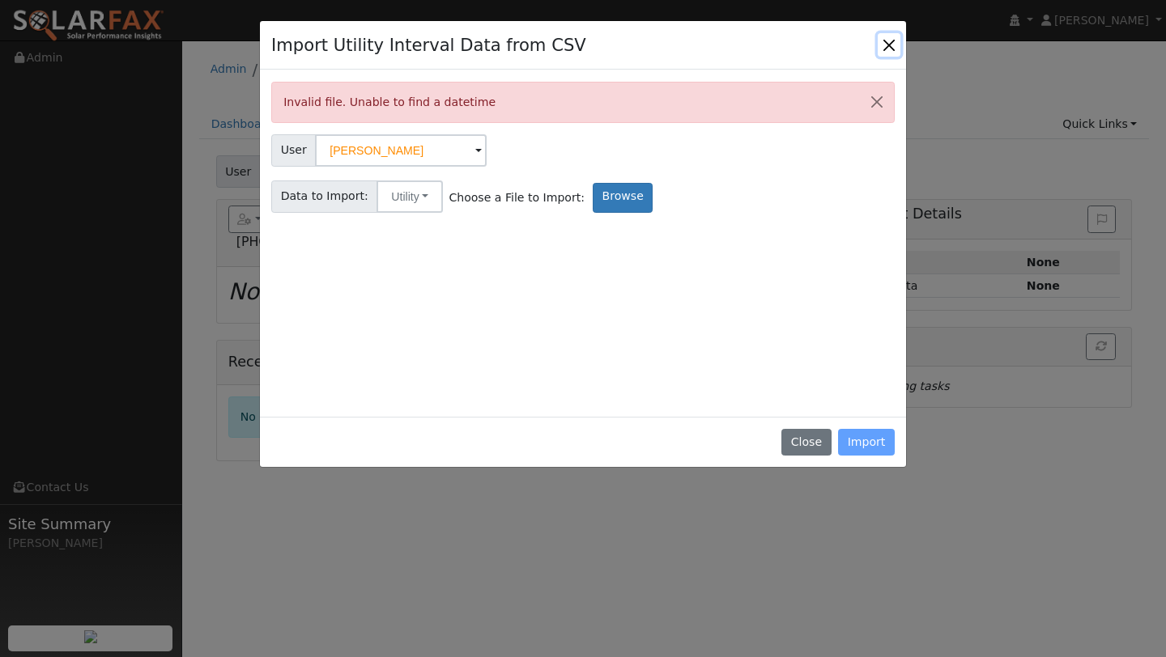
click at [893, 50] on button "Close" at bounding box center [889, 44] width 23 height 23
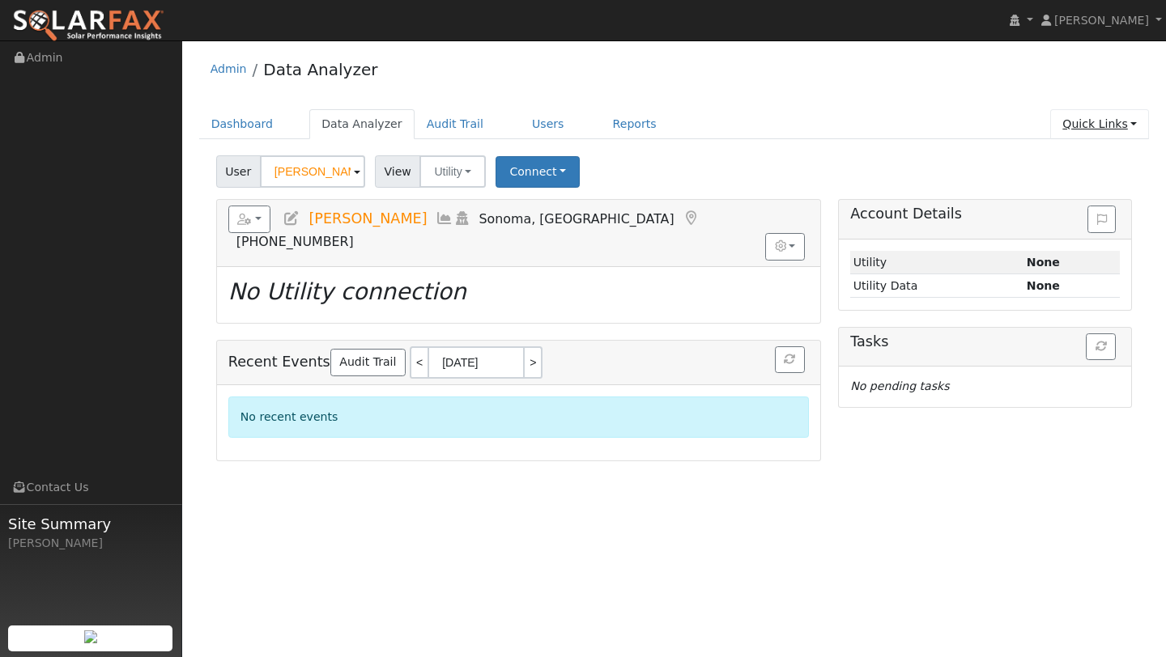
click at [1088, 132] on link "Quick Links" at bounding box center [1099, 124] width 99 height 30
click at [698, 168] on div "User [PERSON_NAME] Account Default Account Default Account [STREET_ADDRESS] Pri…" at bounding box center [674, 169] width 922 height 38
click at [232, 121] on link "Dashboard" at bounding box center [242, 124] width 87 height 30
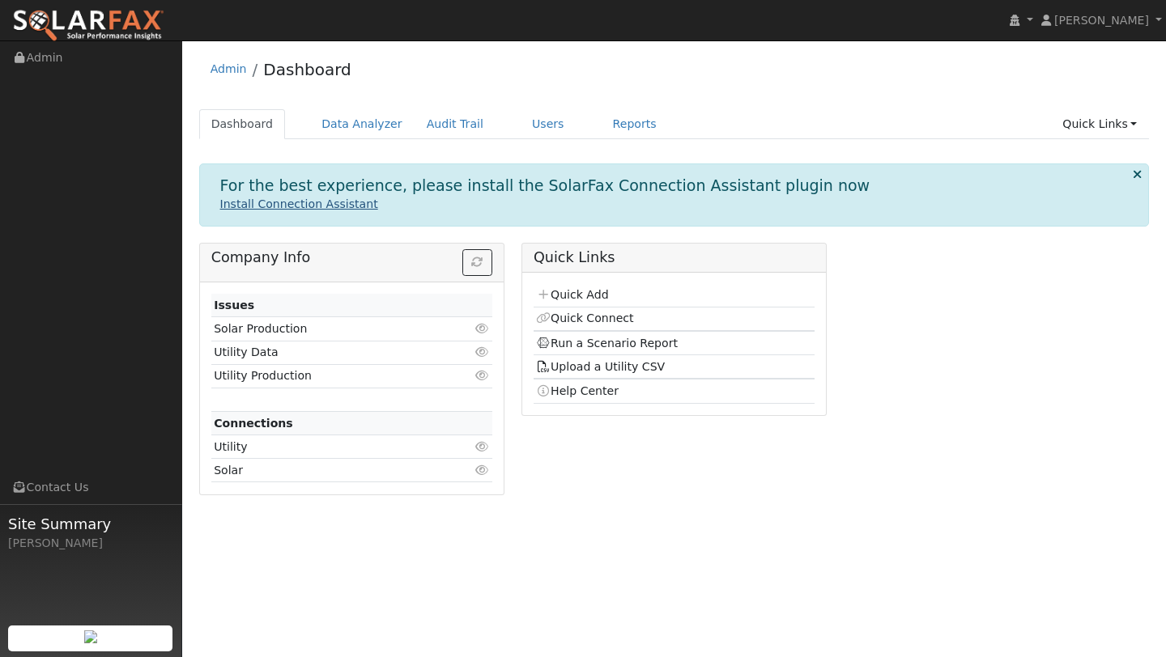
click at [291, 205] on link "Install Connection Assistant" at bounding box center [299, 204] width 158 height 13
